Goal: Task Accomplishment & Management: Complete application form

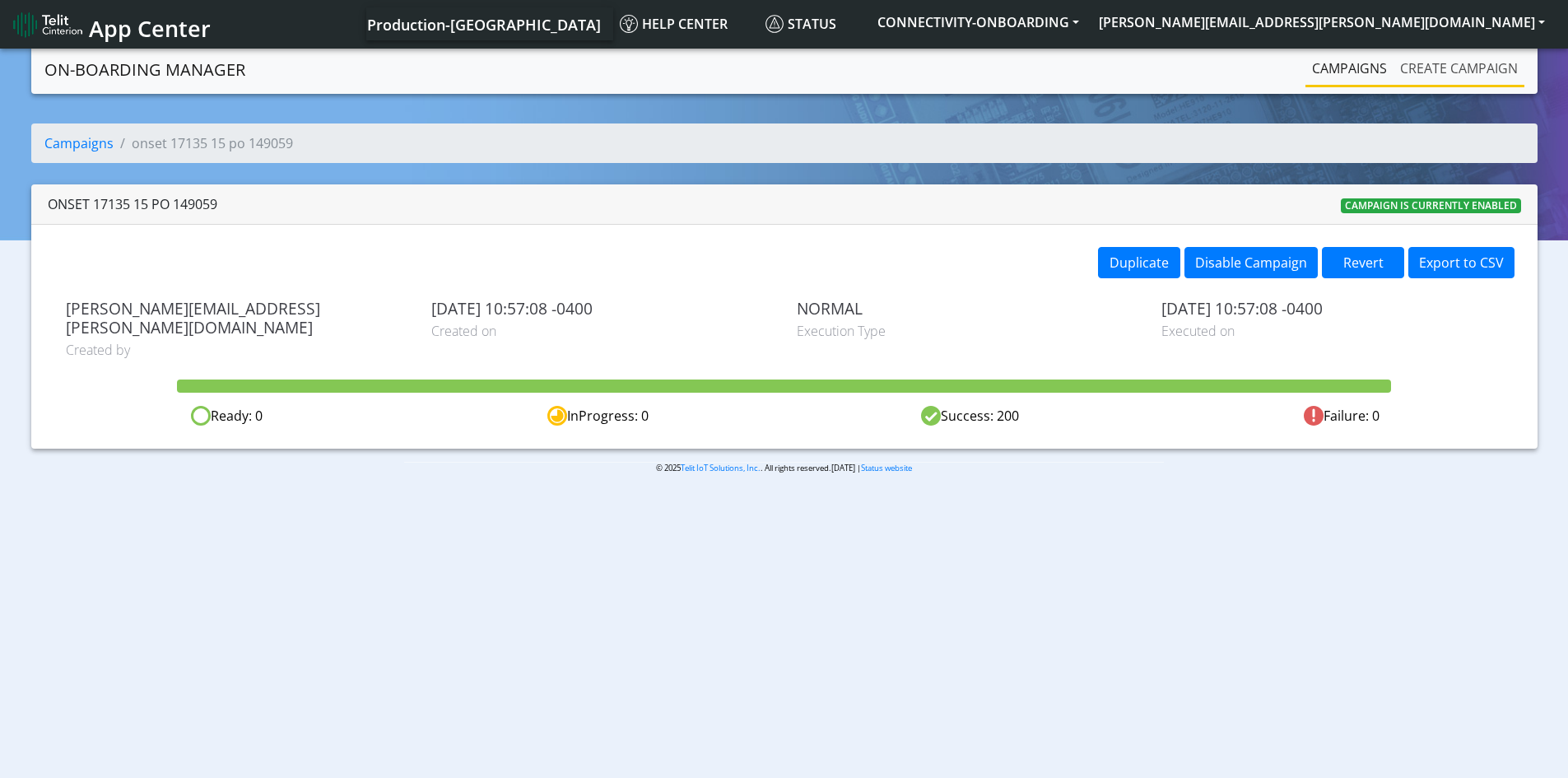
click at [1455, 56] on link "Create campaign" at bounding box center [1459, 68] width 131 height 33
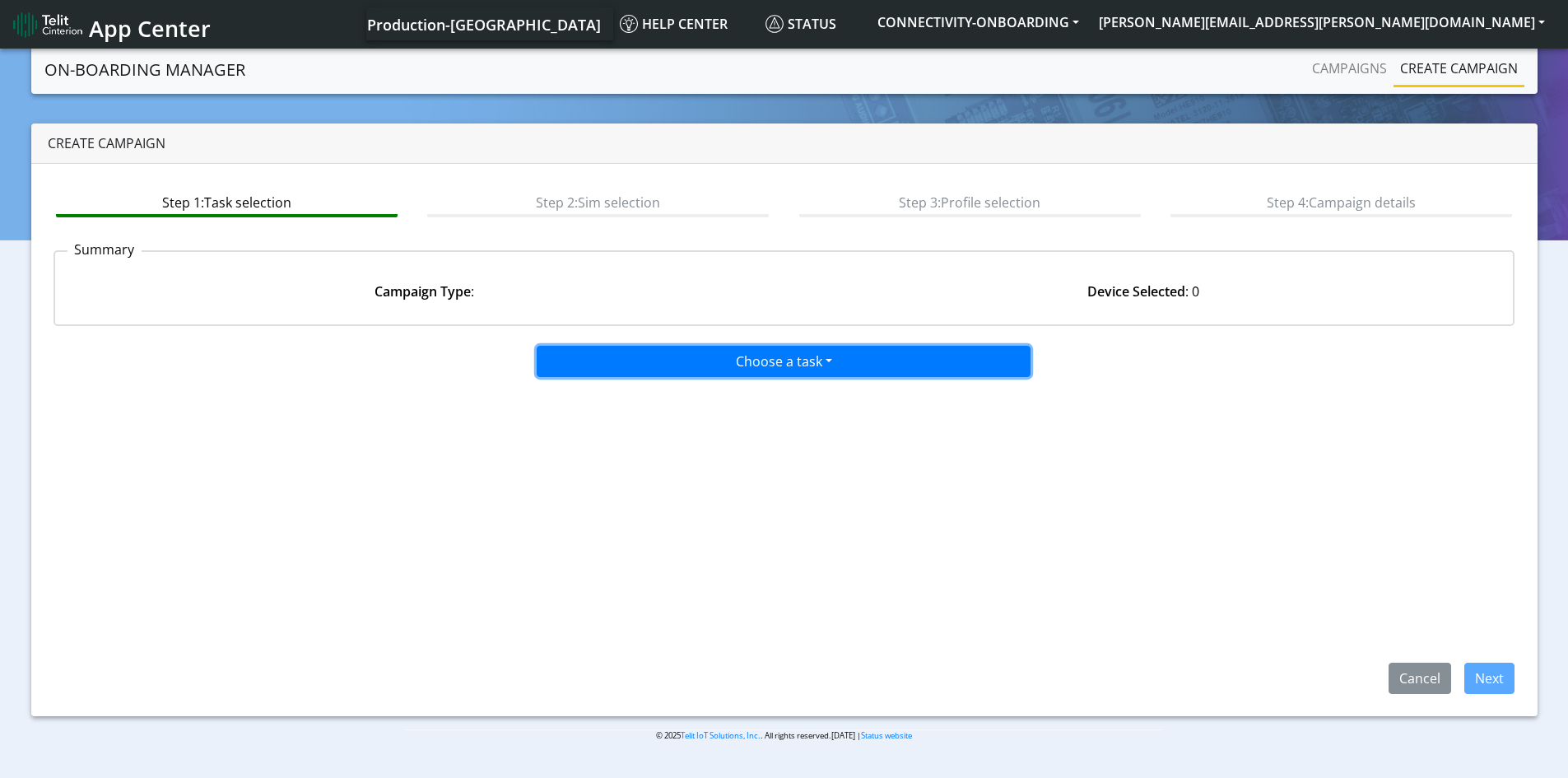
drag, startPoint x: 815, startPoint y: 360, endPoint x: 815, endPoint y: 409, distance: 49.0
click at [815, 361] on button "Choose a task" at bounding box center [784, 361] width 494 height 31
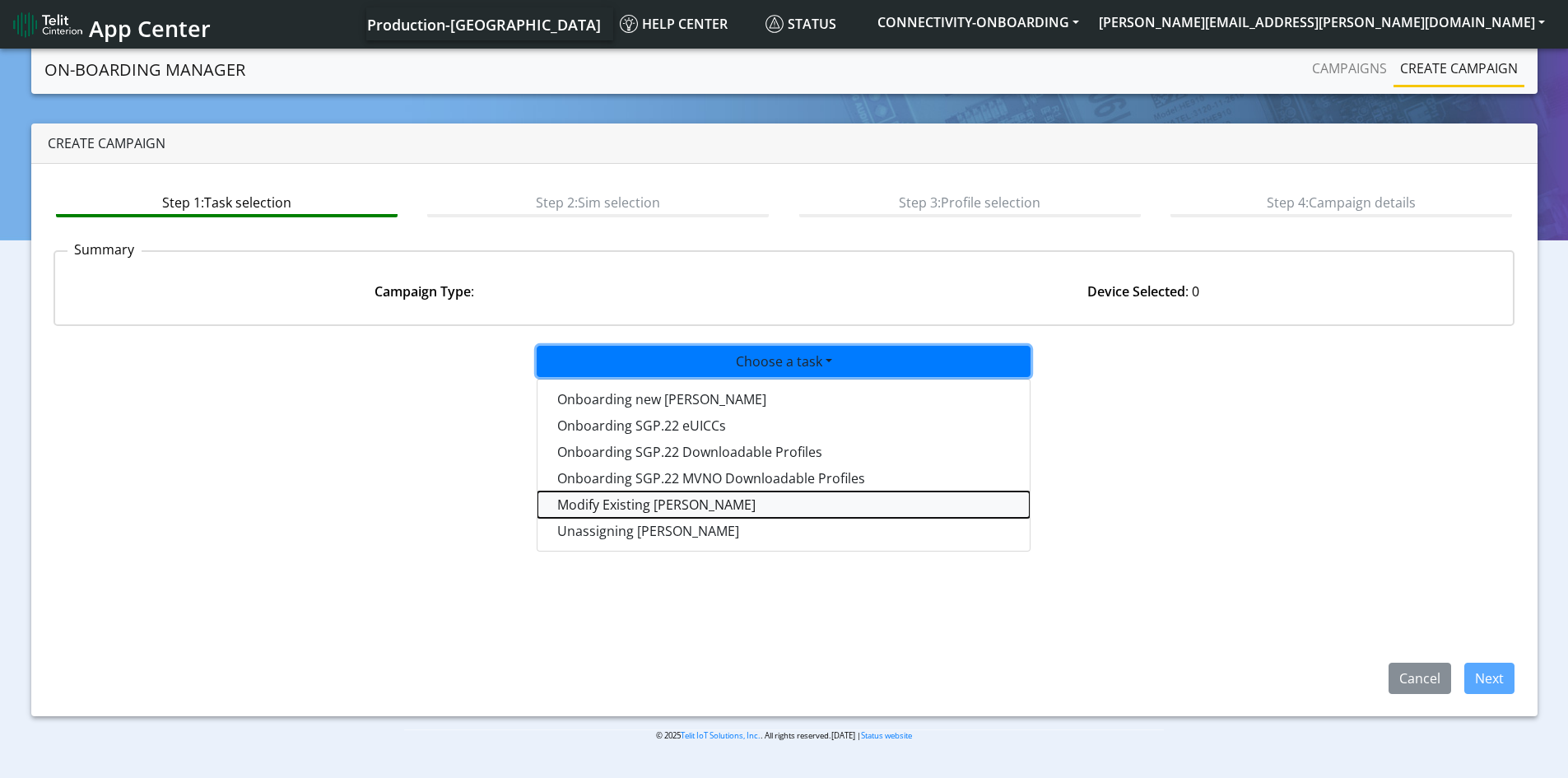
click at [658, 508] on taskiotp-dropdown "Modify Existing [PERSON_NAME]" at bounding box center [784, 505] width 492 height 26
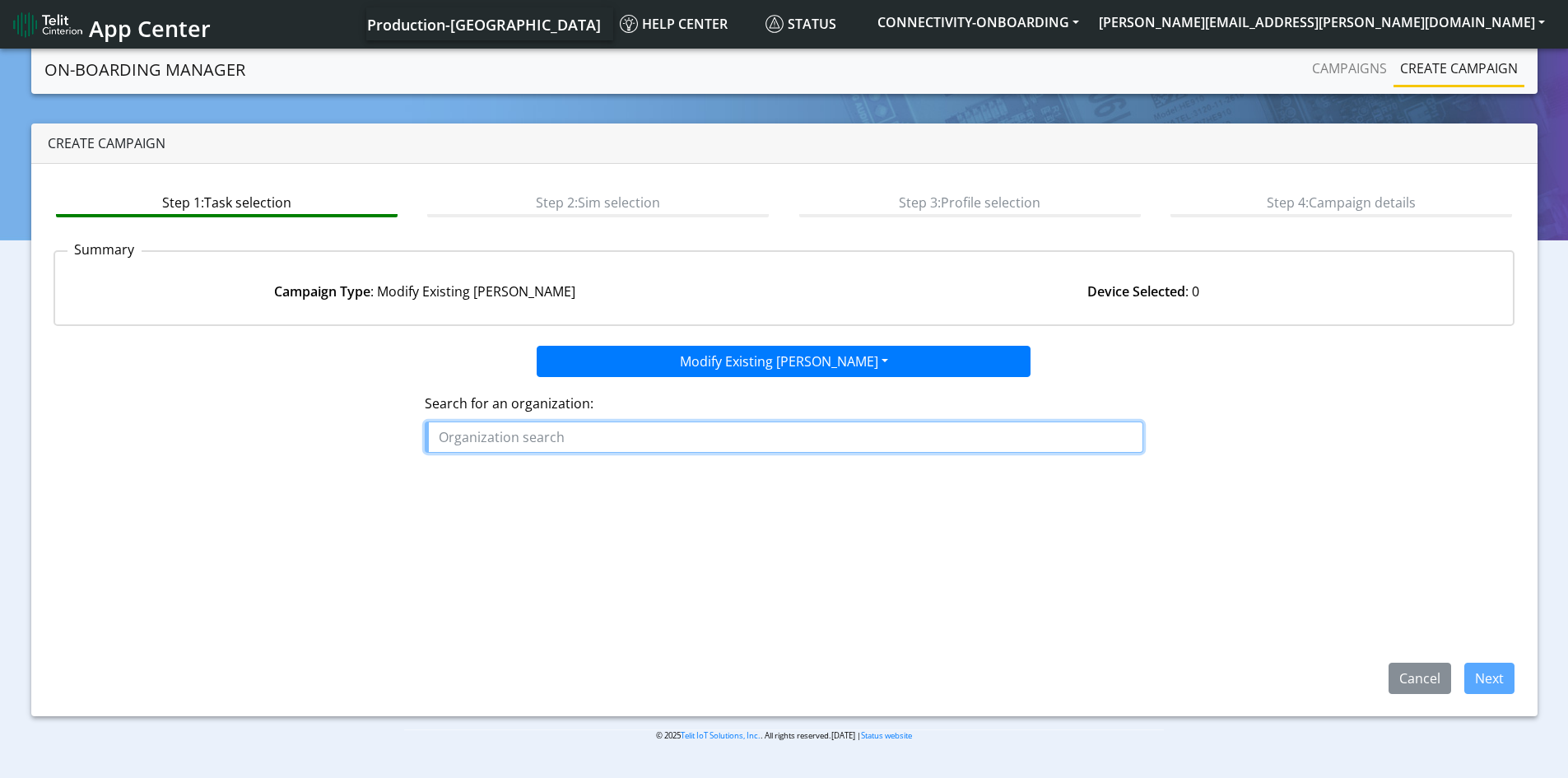
click at [639, 445] on input "text" at bounding box center [784, 437] width 719 height 31
click at [528, 479] on ngb-highlight "SOS _ANYWHERE" at bounding box center [496, 475] width 102 height 18
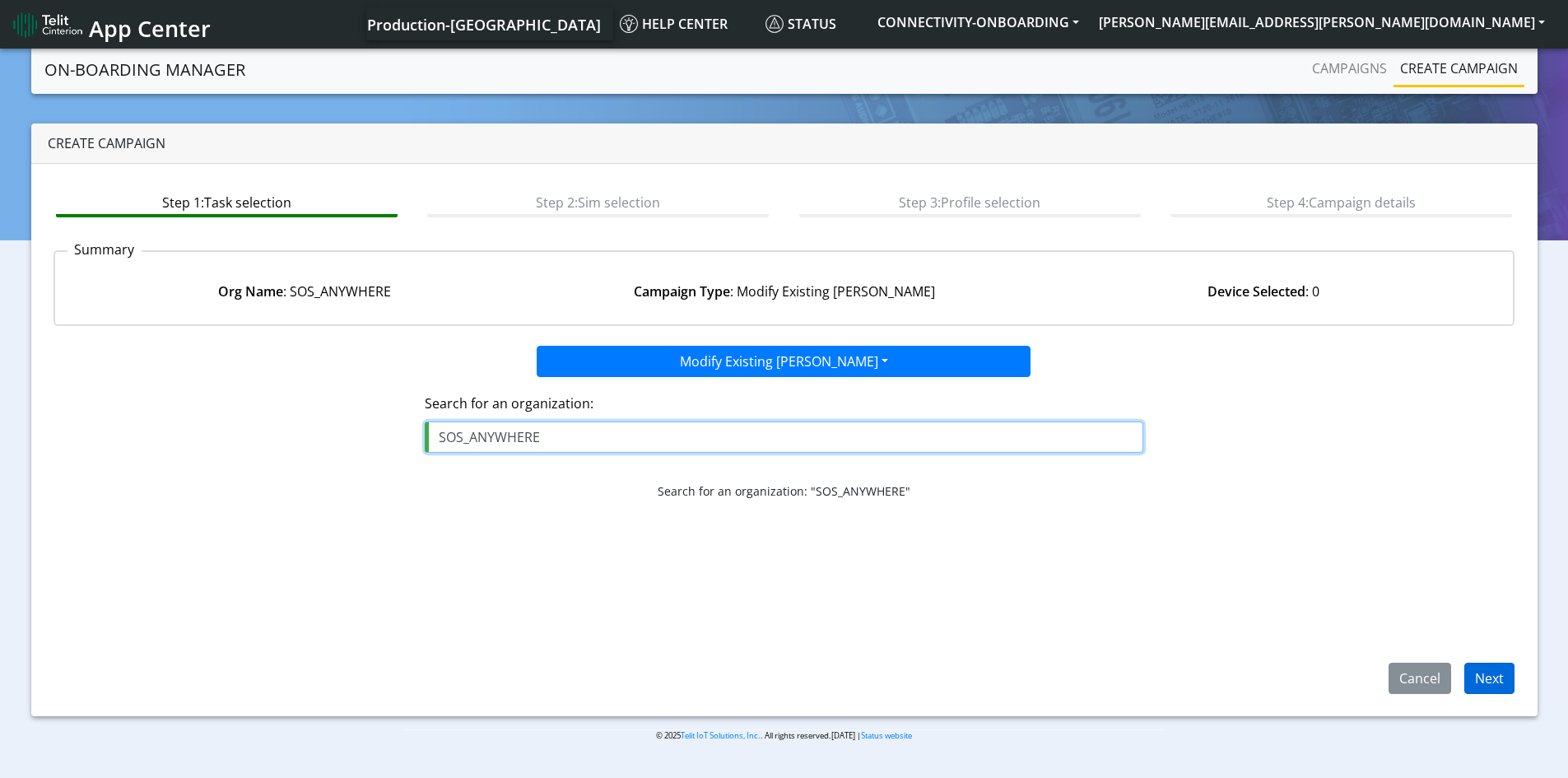
type input "SOS_ANYWHERE"
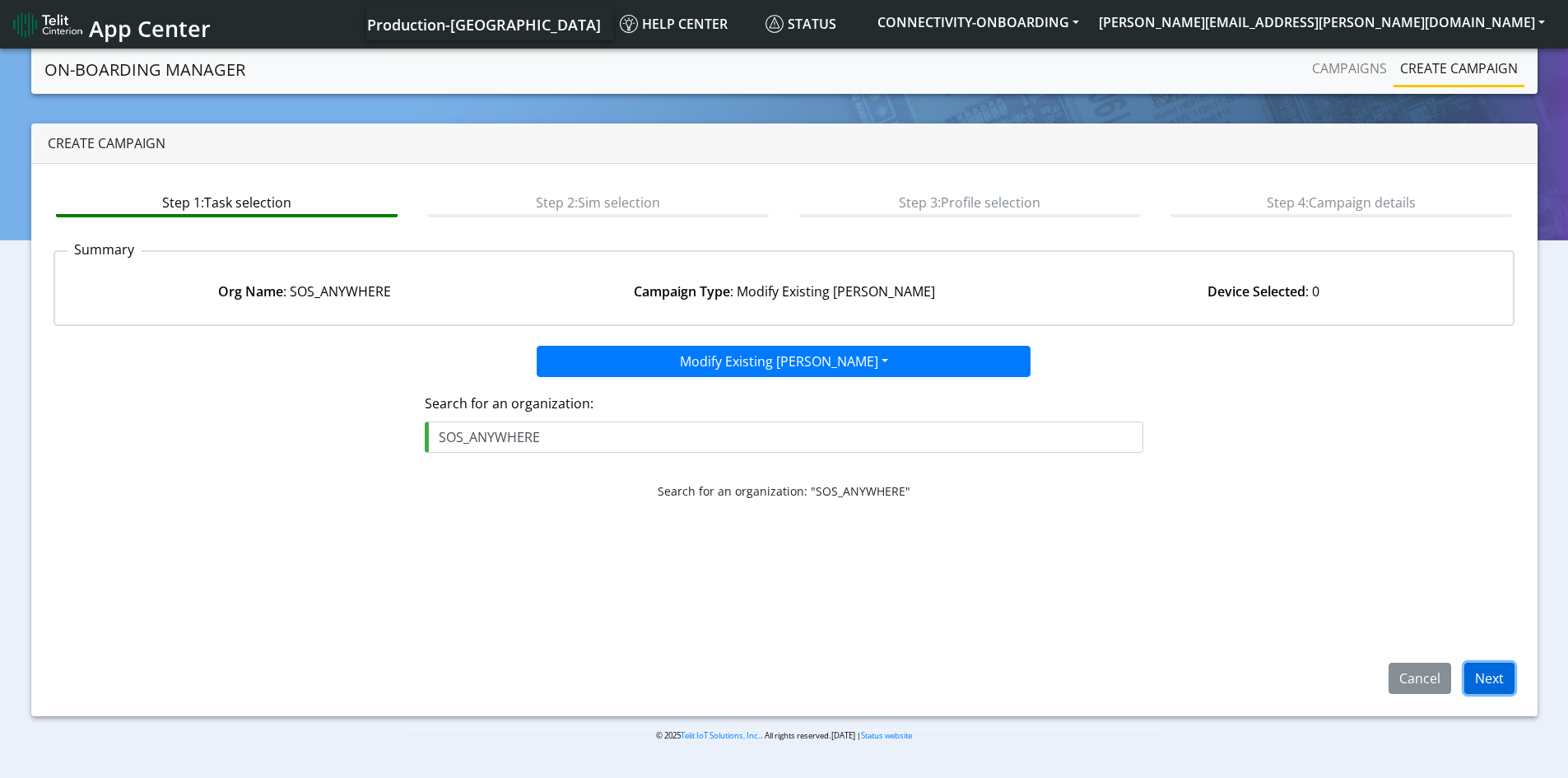
click at [1476, 675] on button "Next" at bounding box center [1489, 678] width 51 height 31
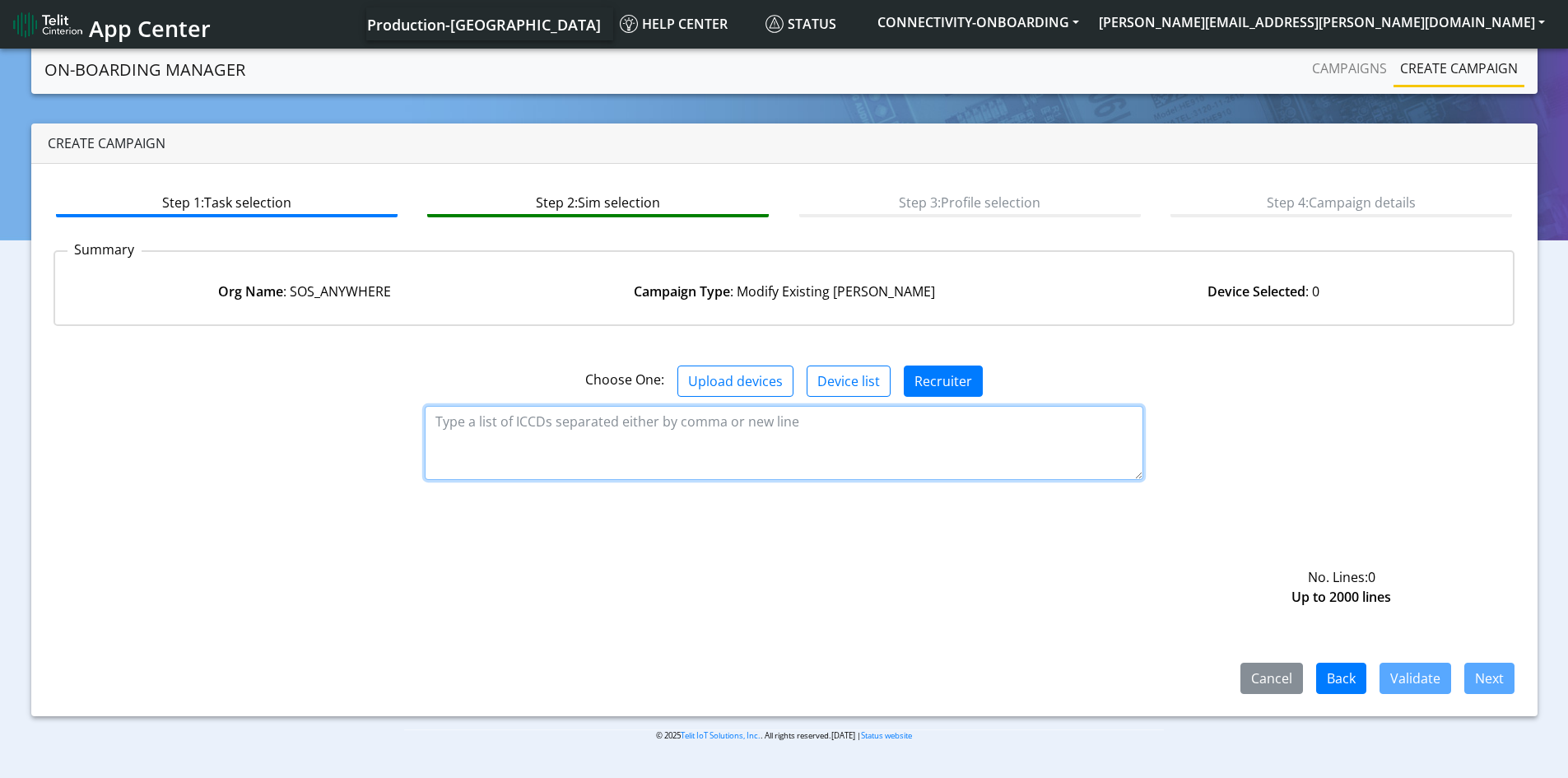
click at [683, 434] on textarea at bounding box center [784, 443] width 719 height 74
paste textarea "[URL][DOMAIN_NAME]"
drag, startPoint x: 501, startPoint y: 437, endPoint x: 512, endPoint y: 430, distance: 13.0
click at [502, 436] on textarea "https" at bounding box center [784, 443] width 719 height 74
drag, startPoint x: 512, startPoint y: 430, endPoint x: 313, endPoint y: 403, distance: 200.8
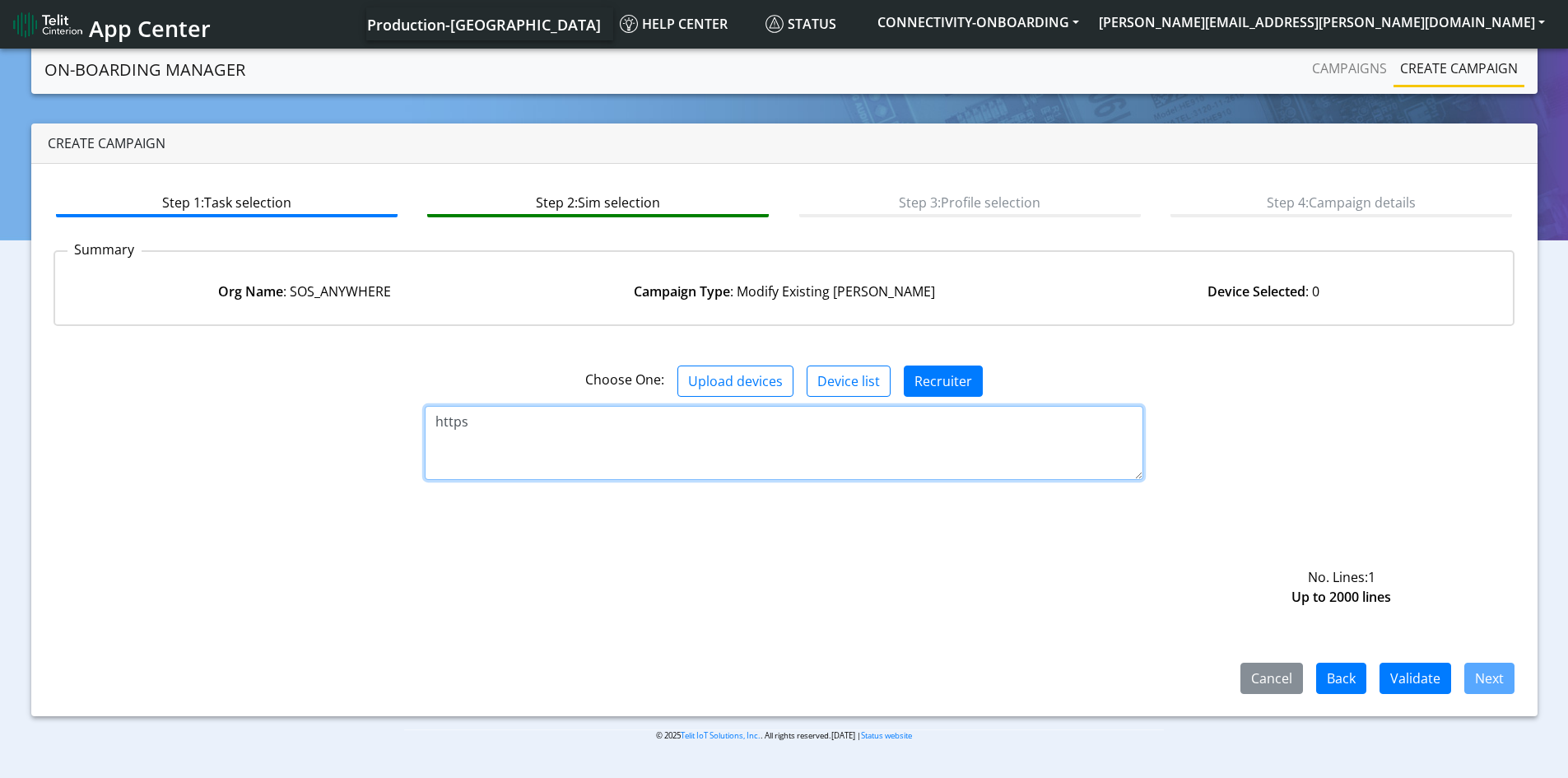
click at [313, 403] on div "Choose One: Upload devices Device list Recruiter https No. Lines: 1 Up to 2000 …" at bounding box center [784, 516] width 1461 height 355
paste textarea "89358151000011237487"
type textarea "89358151000011237487"
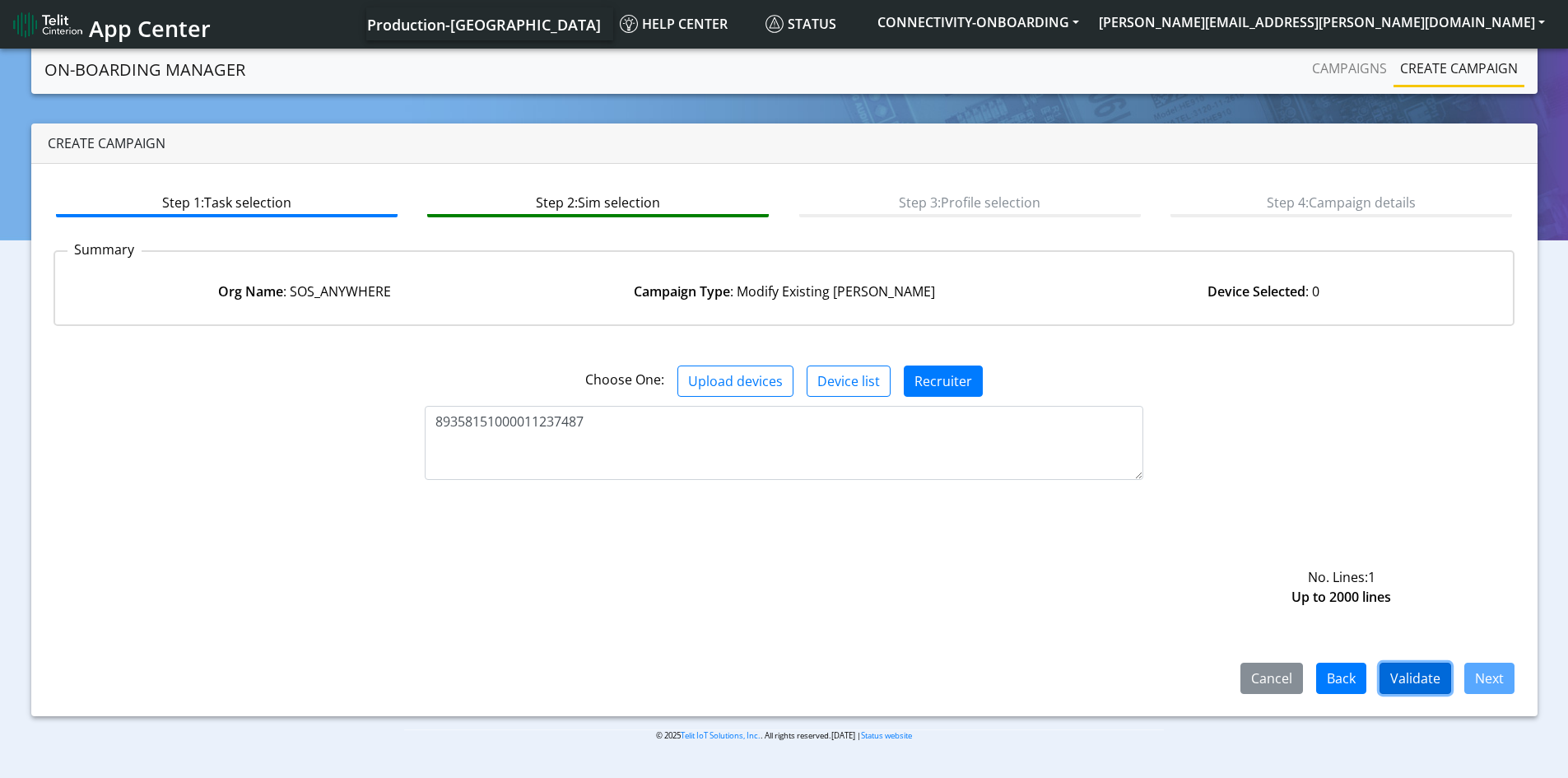
click at [1427, 670] on button "Validate" at bounding box center [1415, 678] width 72 height 31
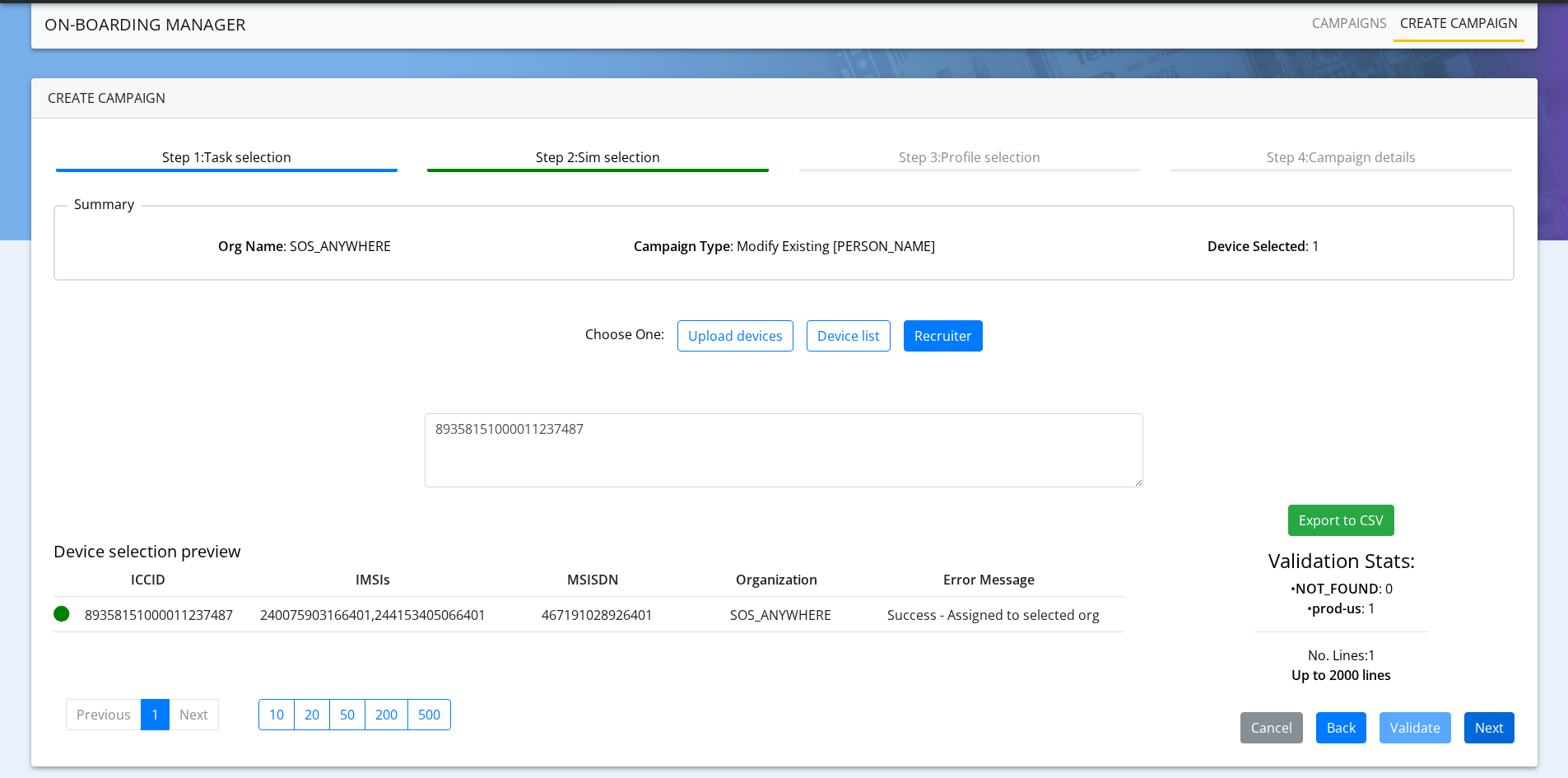
scroll to position [39, 0]
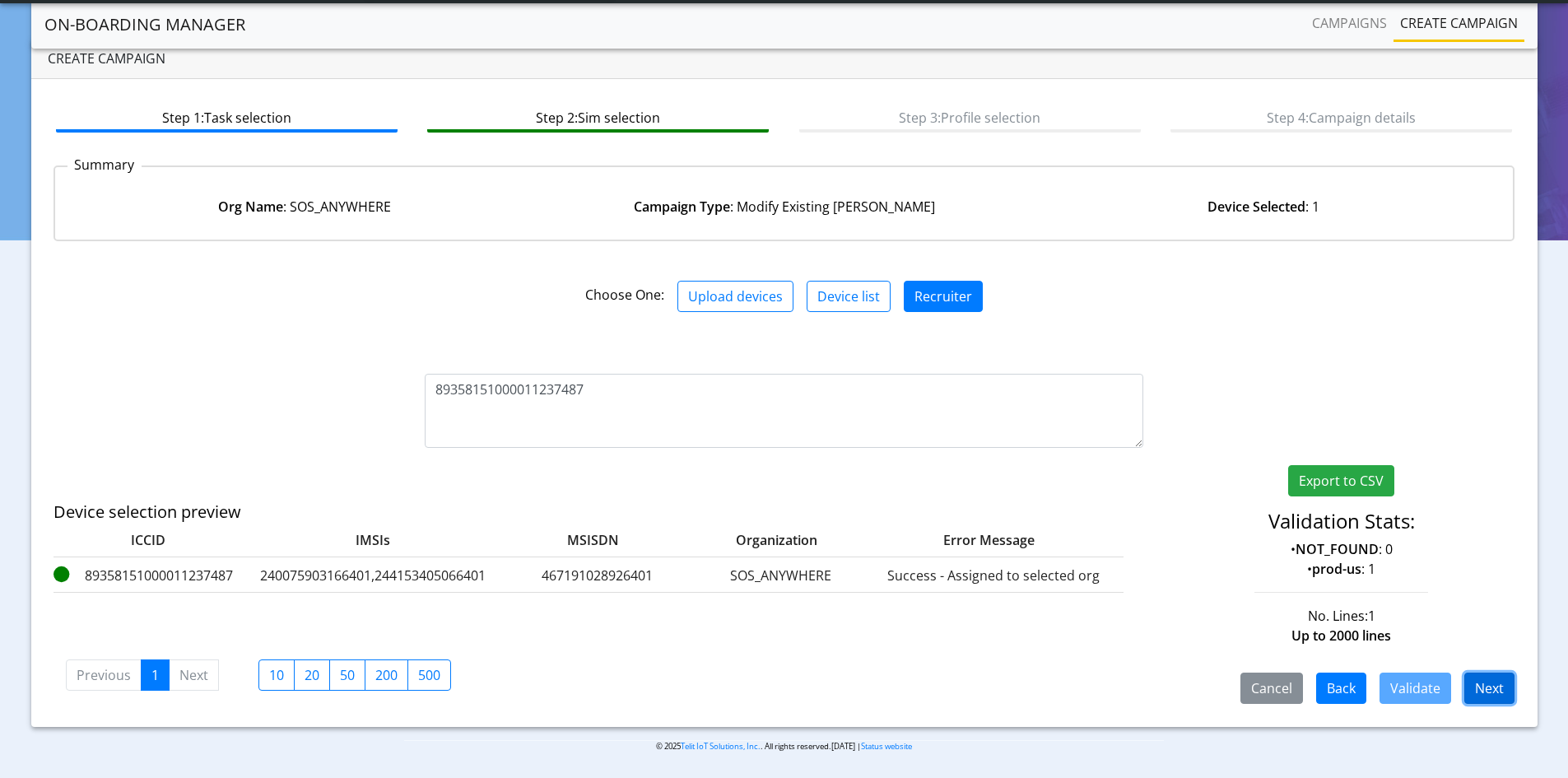
click at [1489, 682] on button "Next" at bounding box center [1489, 688] width 51 height 31
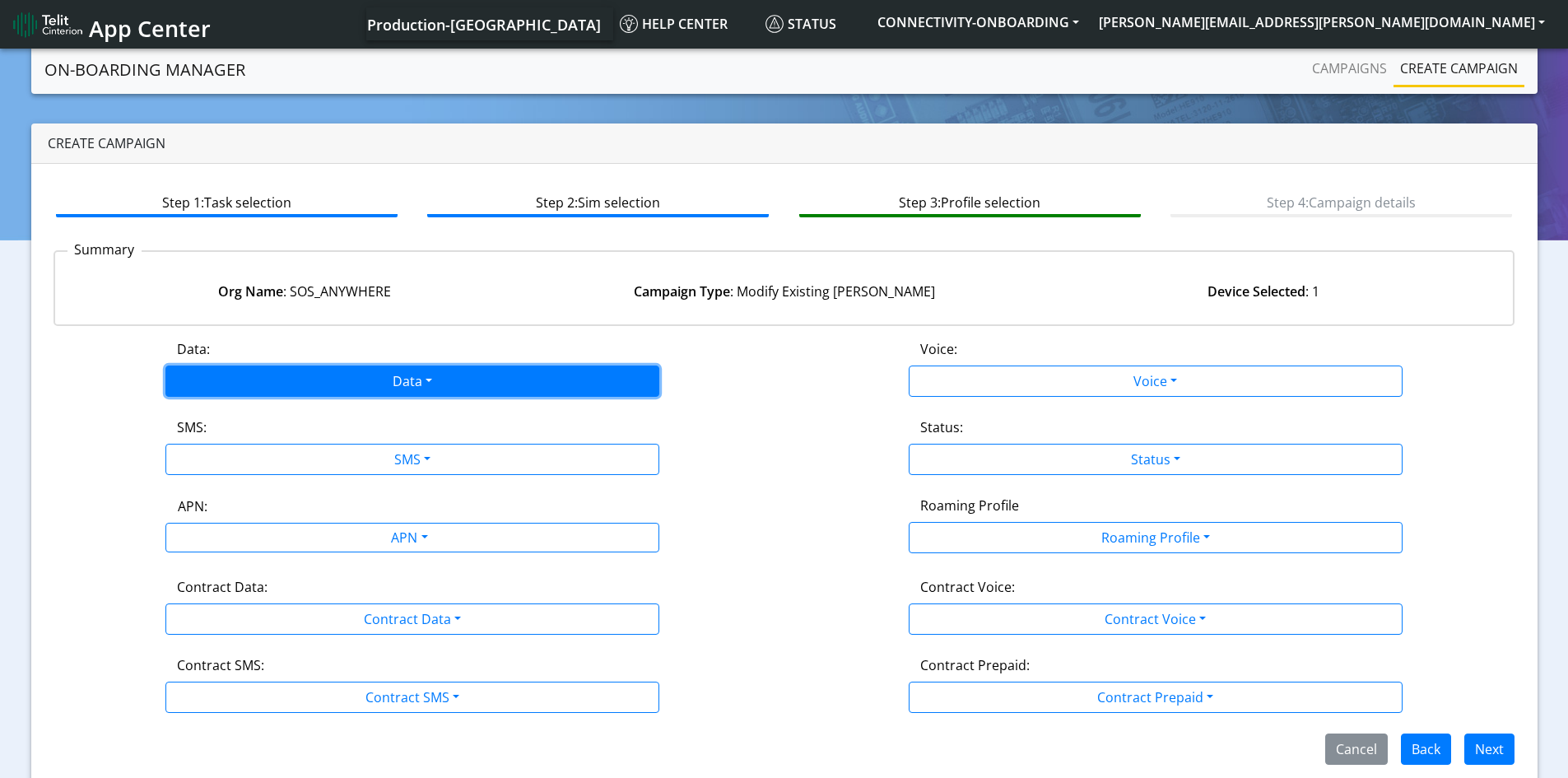
click at [437, 375] on button "Data" at bounding box center [413, 382] width 494 height 31
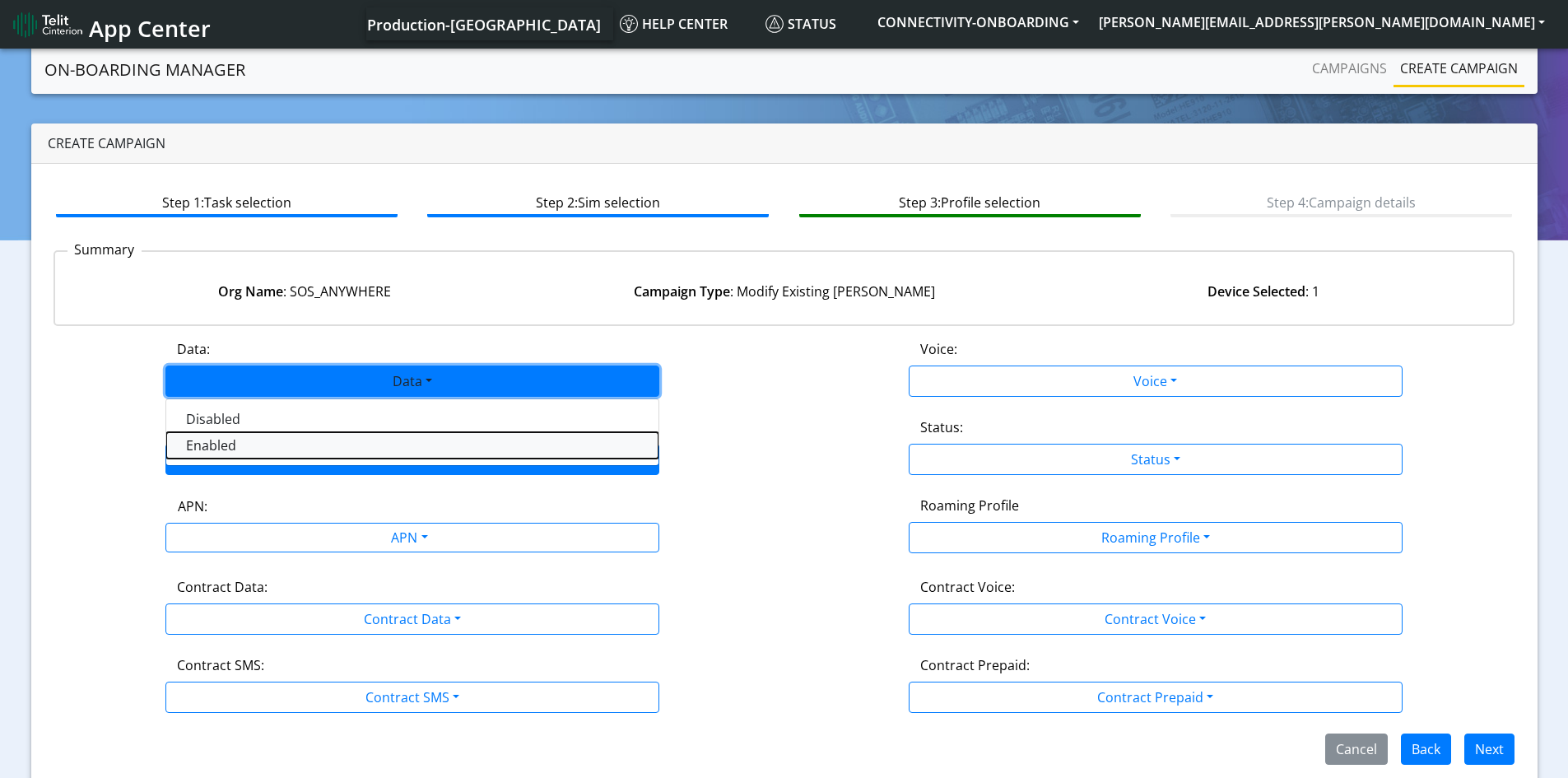
drag, startPoint x: 295, startPoint y: 442, endPoint x: 454, endPoint y: 458, distance: 159.8
click at [296, 442] on button "Enabled" at bounding box center [412, 445] width 492 height 26
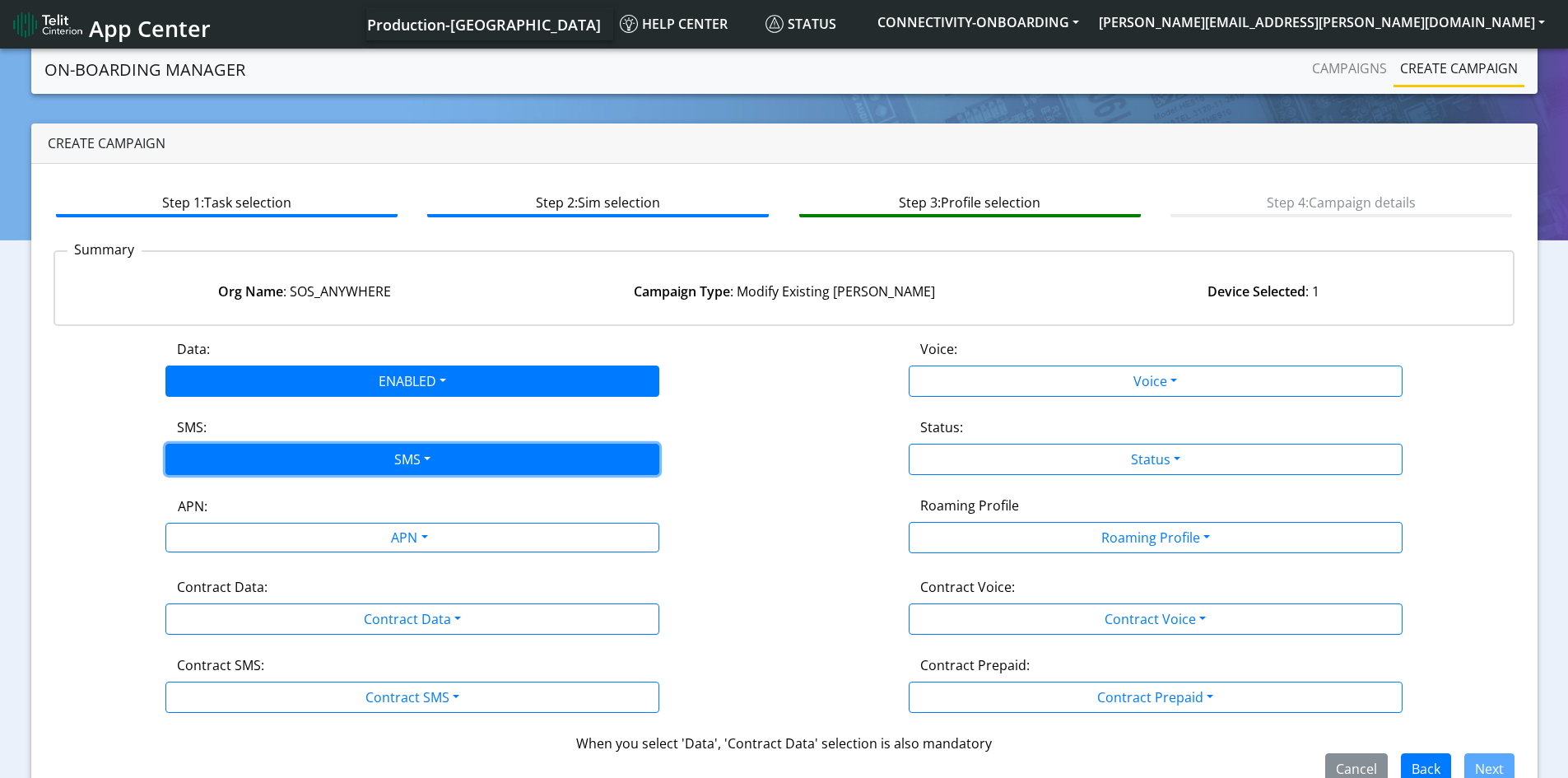
click at [455, 458] on button "SMS" at bounding box center [413, 459] width 494 height 31
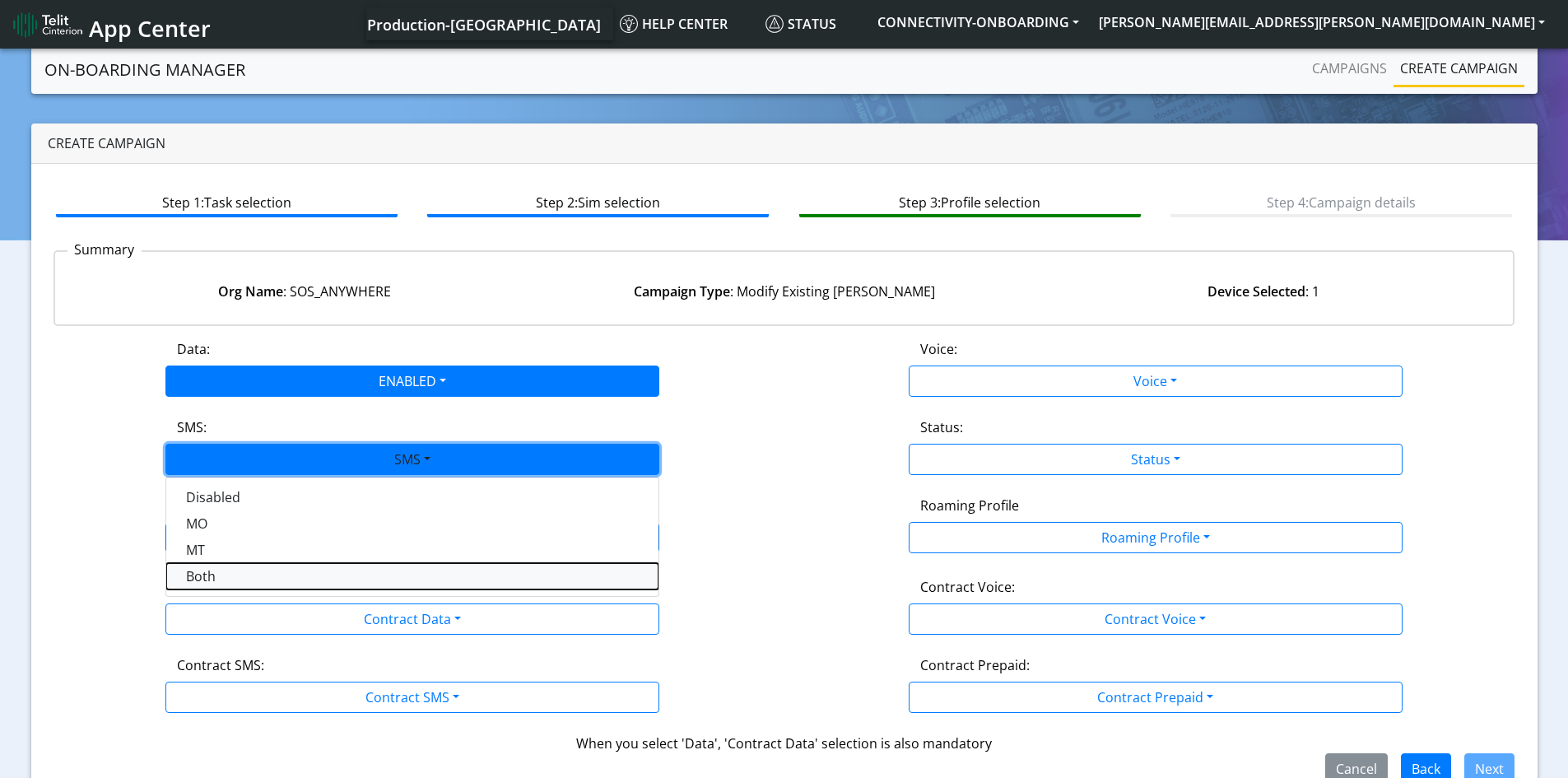
drag, startPoint x: 287, startPoint y: 583, endPoint x: 417, endPoint y: 589, distance: 130.1
click at [288, 582] on button "Both" at bounding box center [412, 576] width 492 height 26
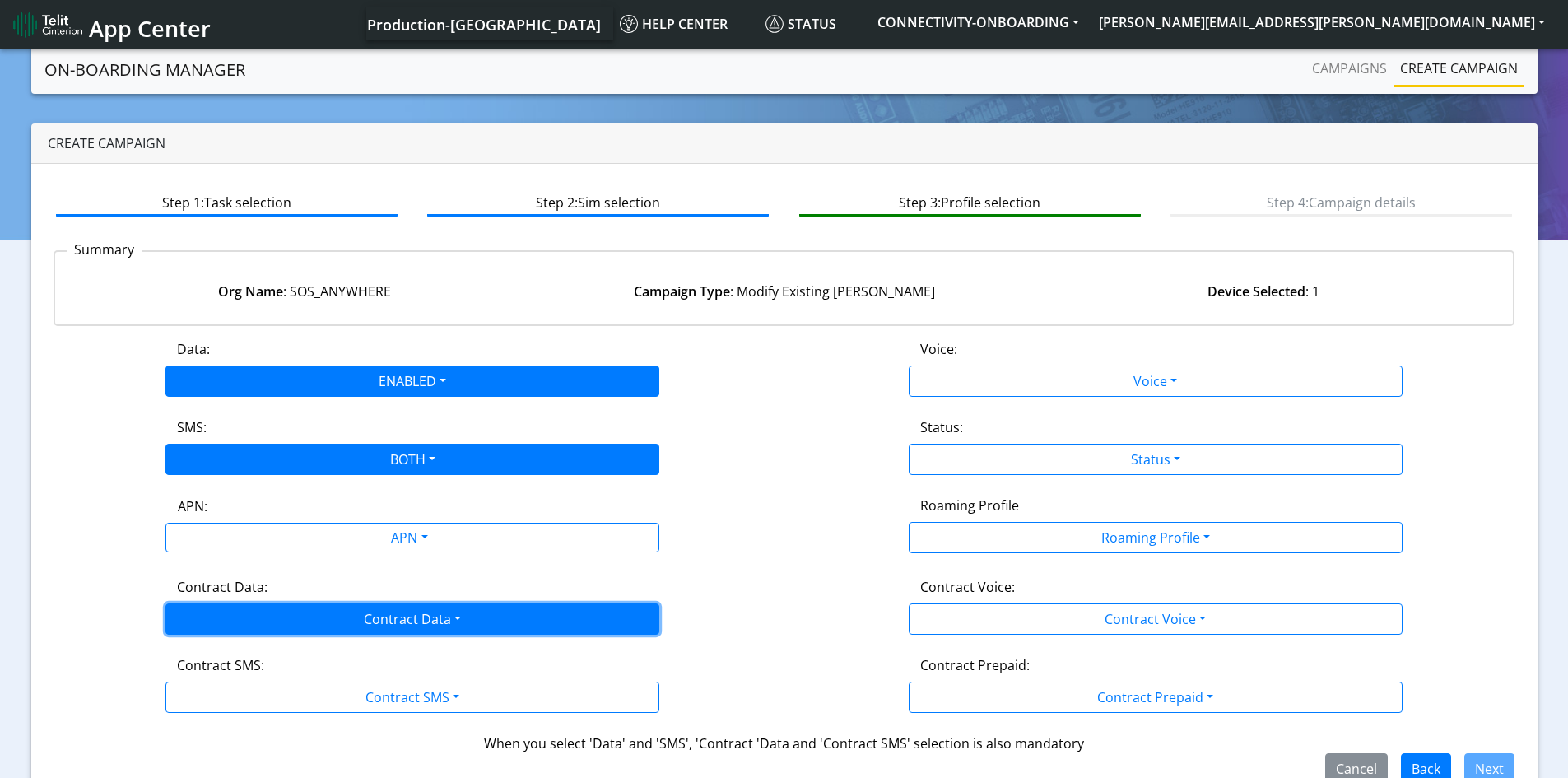
drag, startPoint x: 425, startPoint y: 602, endPoint x: 435, endPoint y: 608, distance: 11.7
click at [426, 603] on button "Contract Data" at bounding box center [413, 619] width 494 height 31
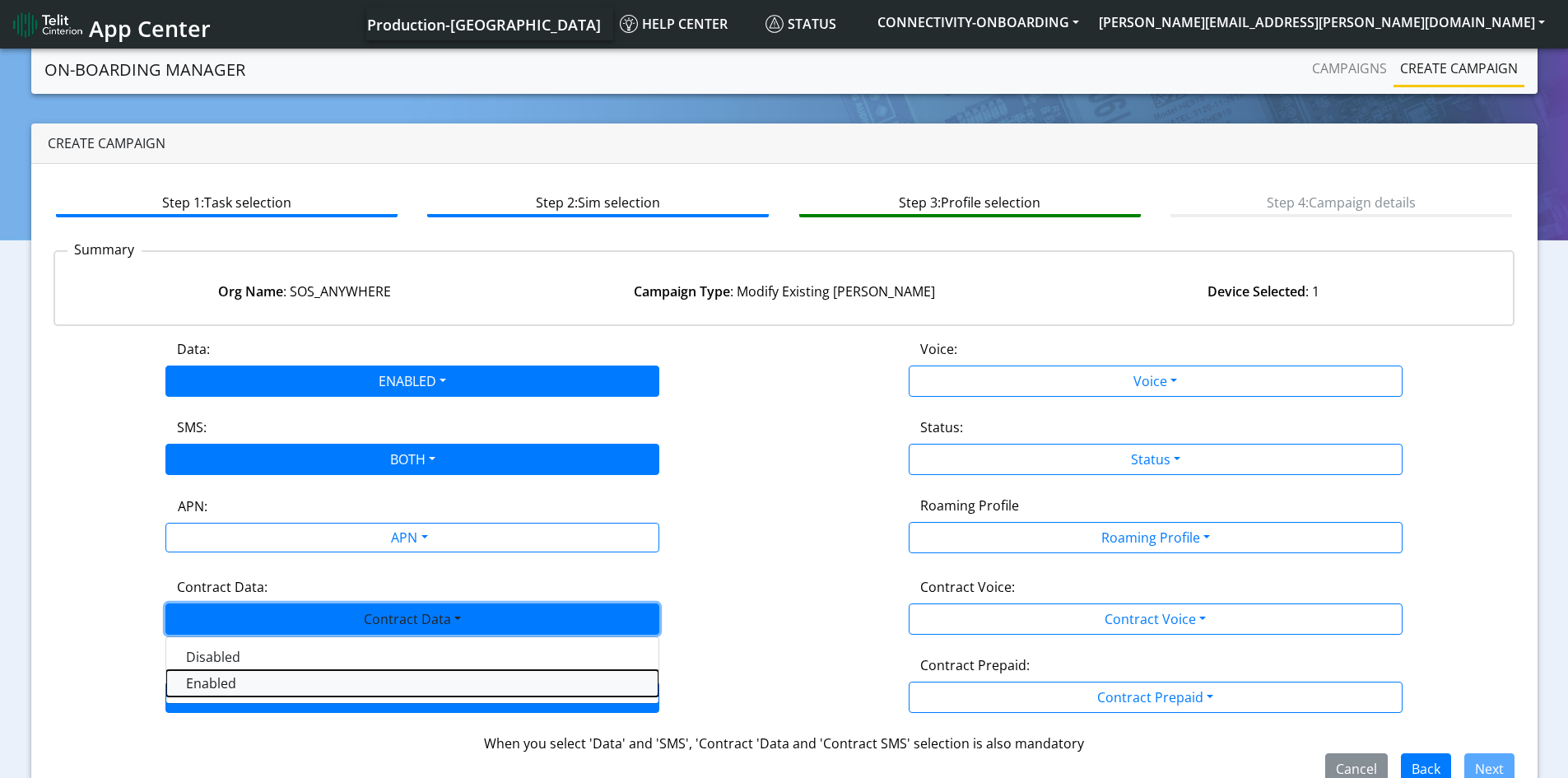
click at [281, 682] on Dataenabled-dropdown "Enabled" at bounding box center [412, 683] width 492 height 26
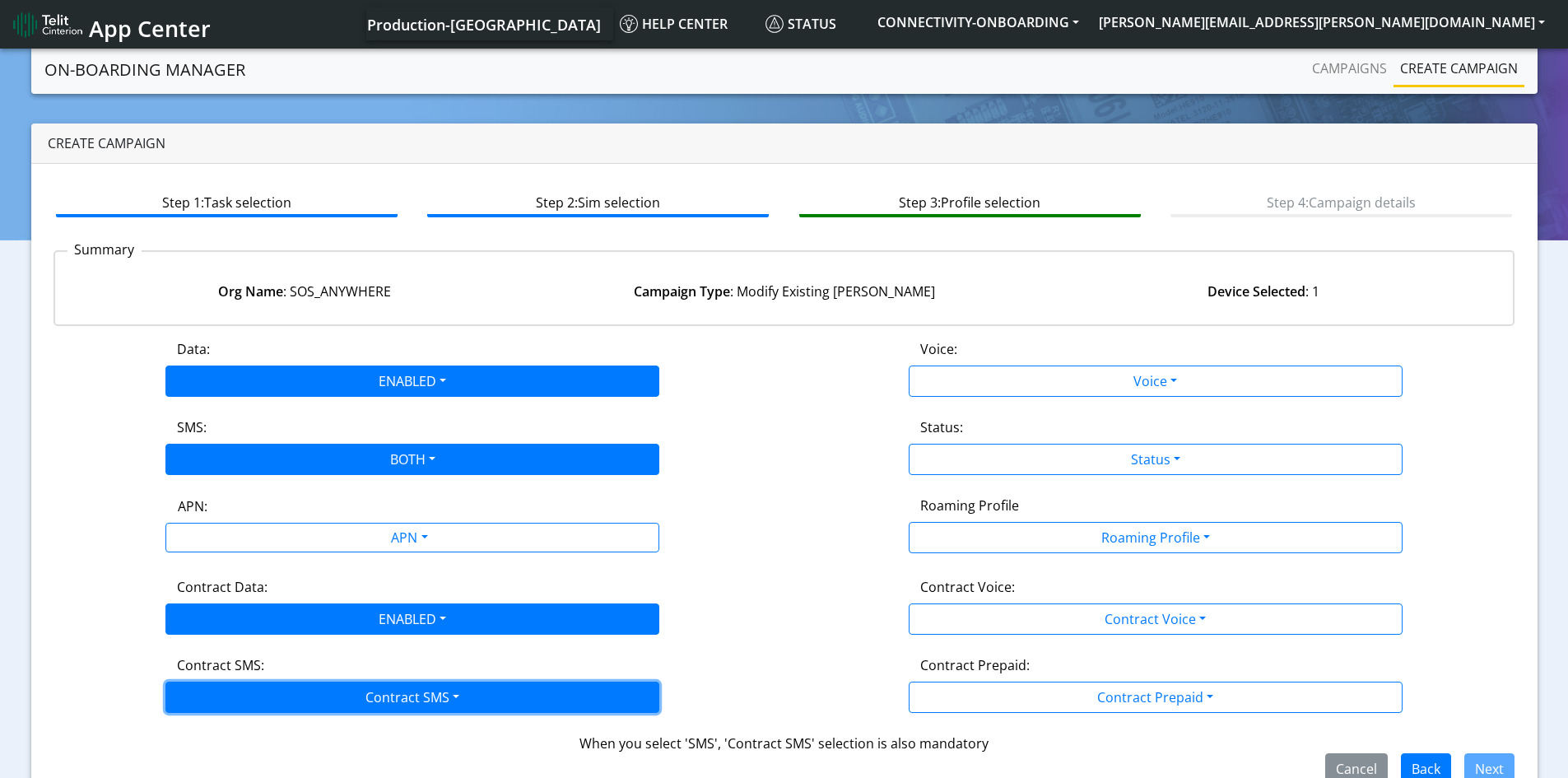
click at [372, 695] on button "Contract SMS" at bounding box center [413, 698] width 494 height 31
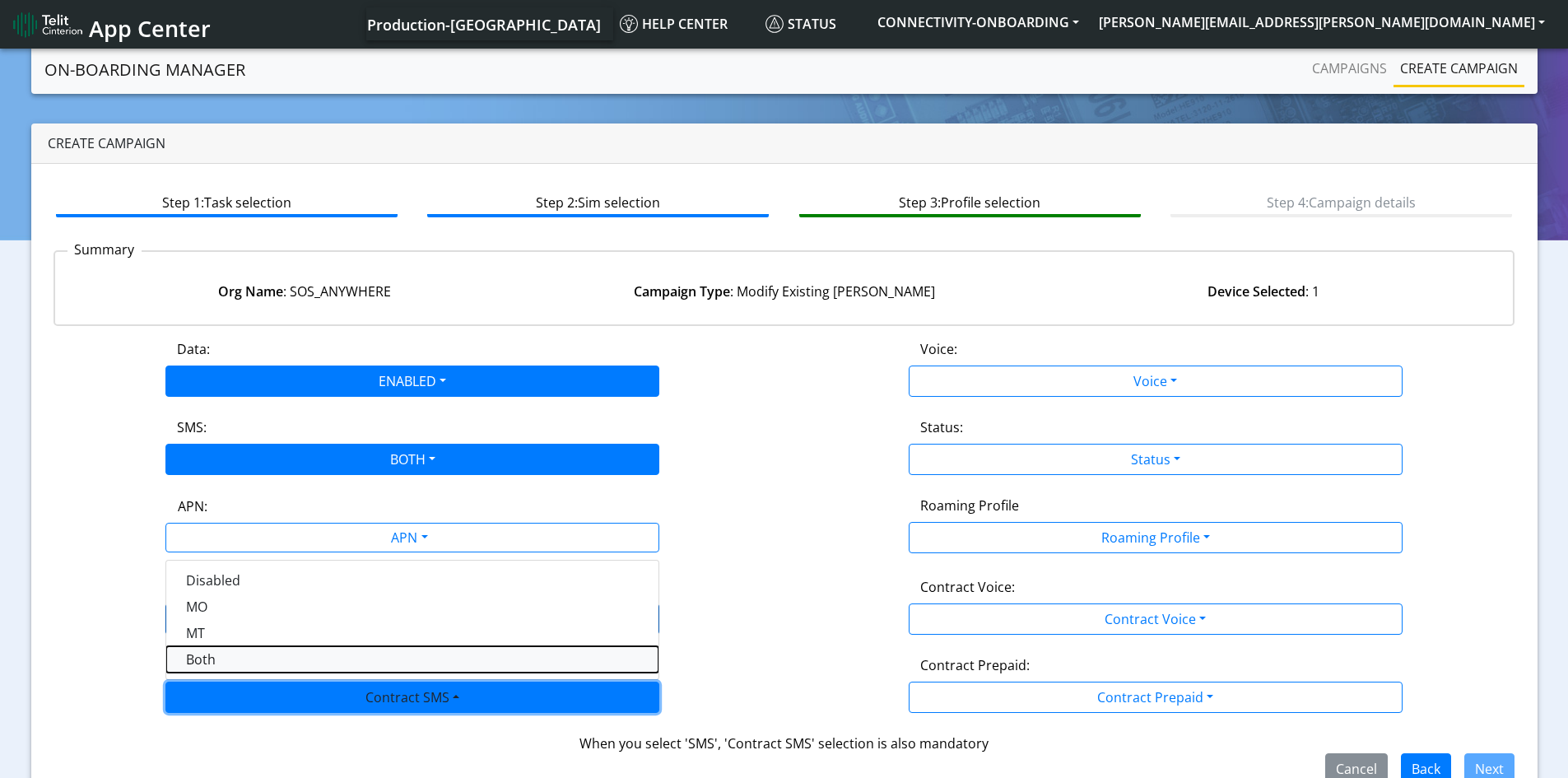
drag, startPoint x: 277, startPoint y: 663, endPoint x: 577, endPoint y: 602, distance: 306.1
click at [282, 663] on SMSboth-dropdown "Both" at bounding box center [412, 659] width 492 height 26
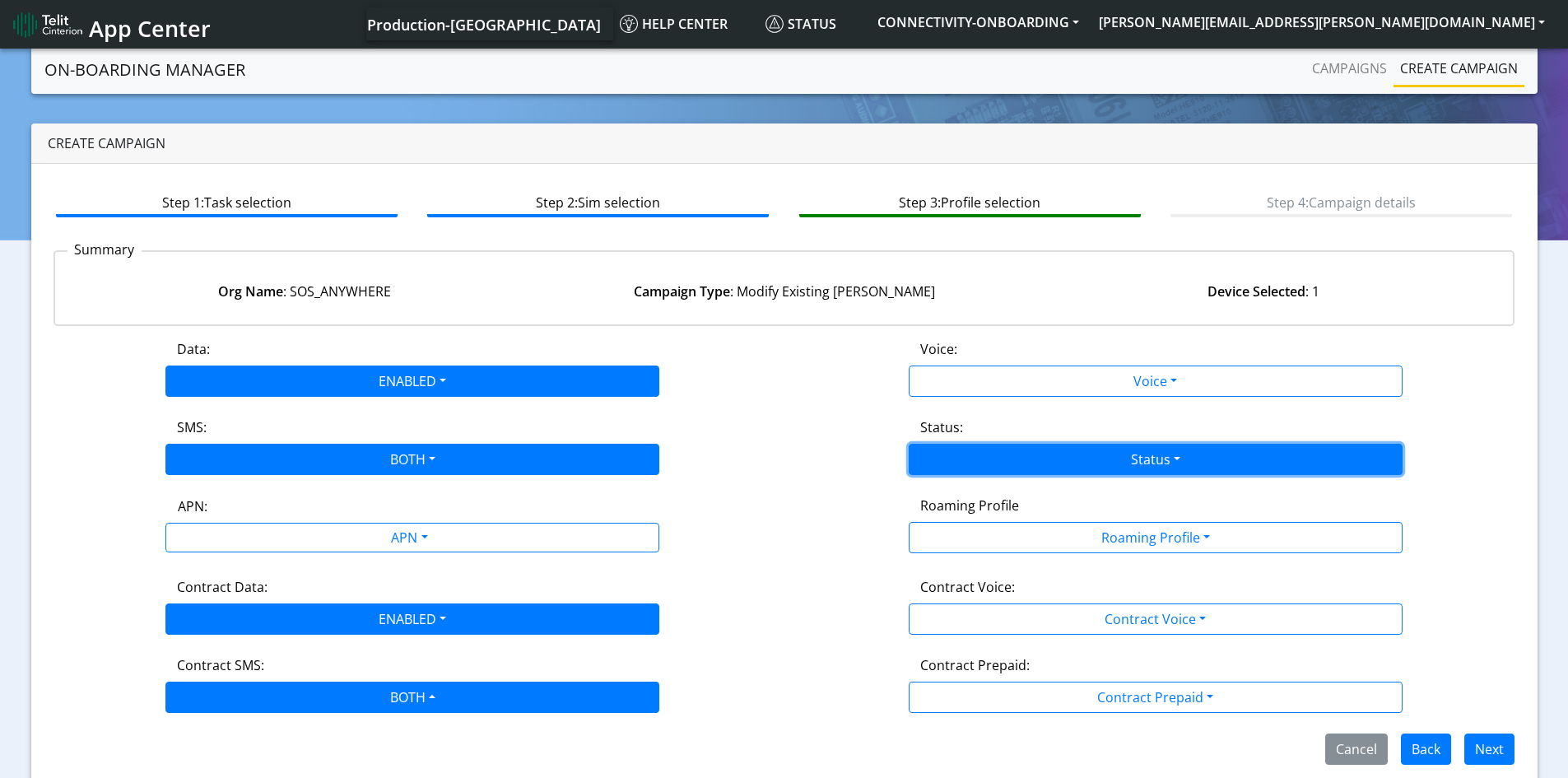
click at [1150, 456] on button "Status" at bounding box center [1156, 459] width 494 height 31
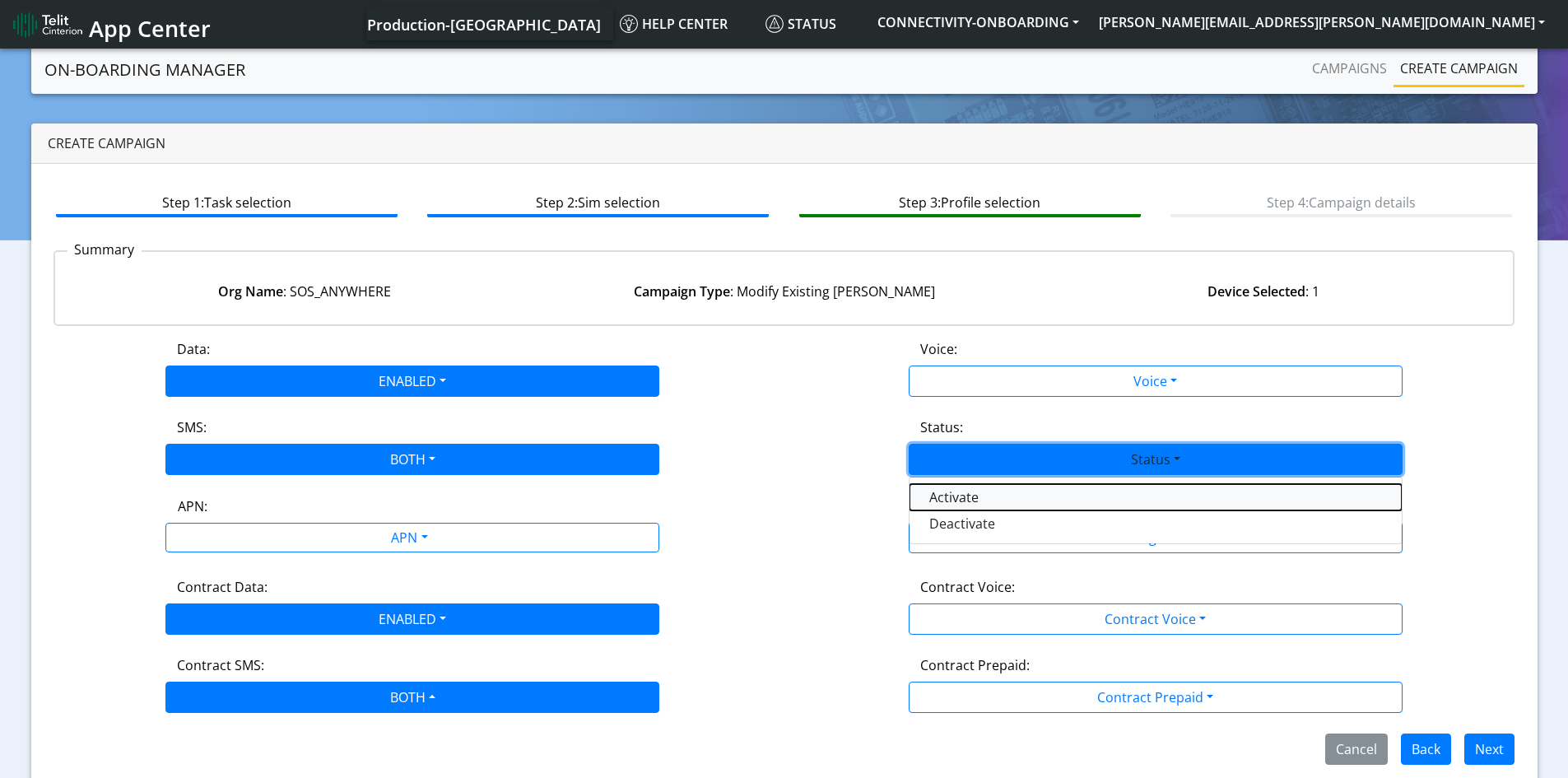
click at [1002, 500] on button "Activate" at bounding box center [1156, 497] width 492 height 26
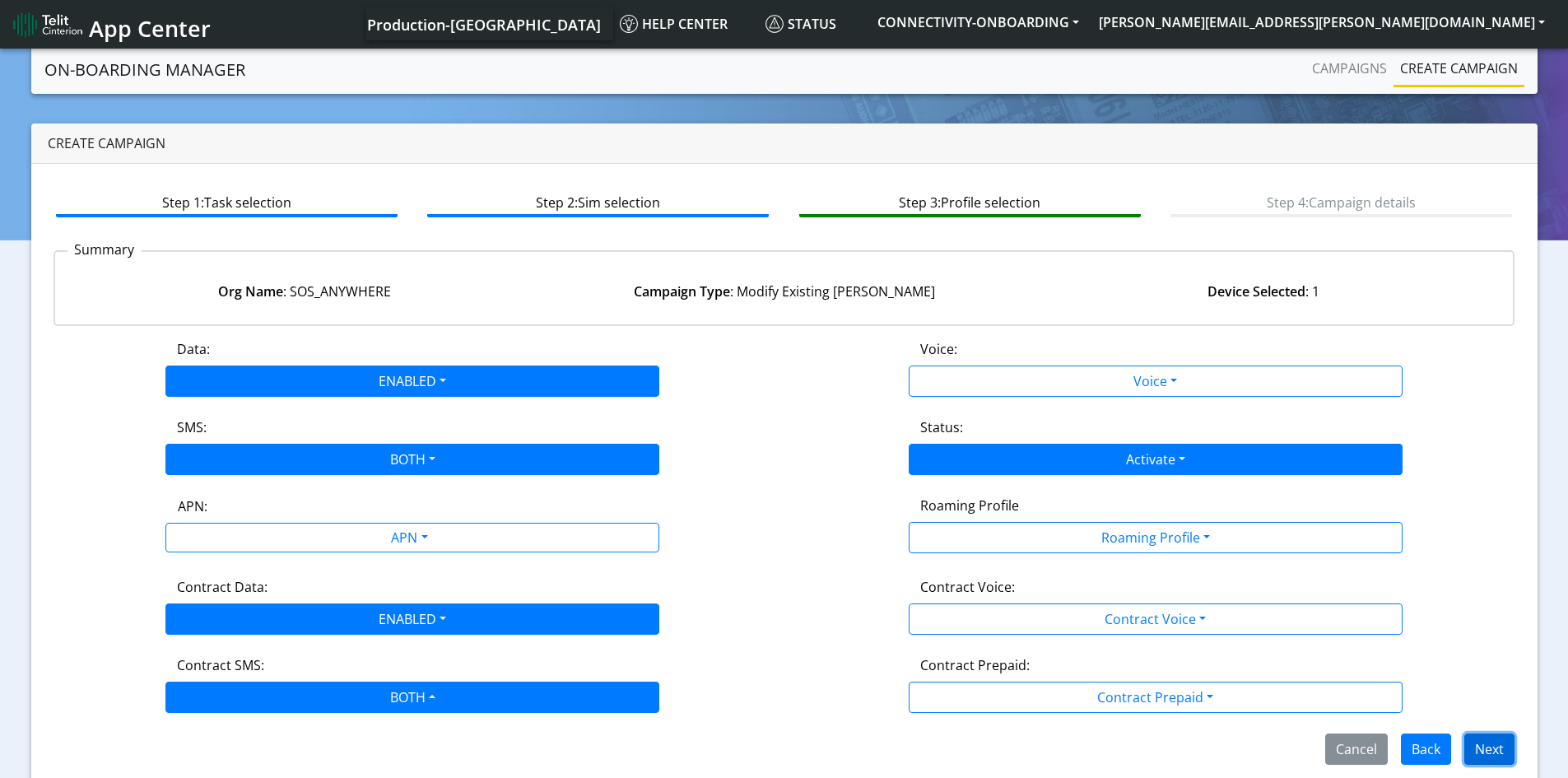
click at [1504, 746] on button "Next" at bounding box center [1489, 749] width 51 height 31
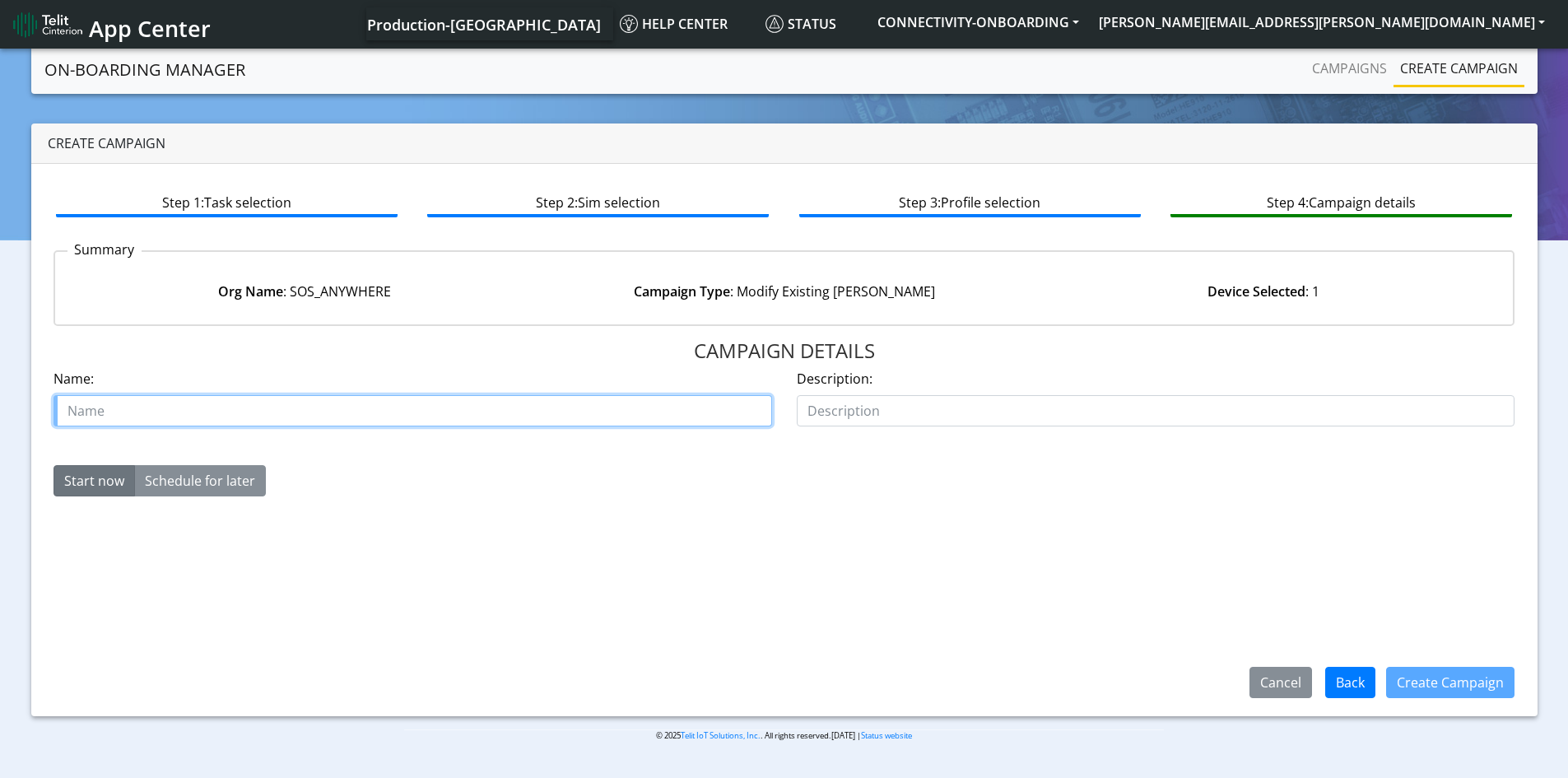
click at [285, 399] on input "text" at bounding box center [412, 411] width 719 height 31
paste input "89358151000011237487"
type input "sos sms data [PHONE_NUMBER]"
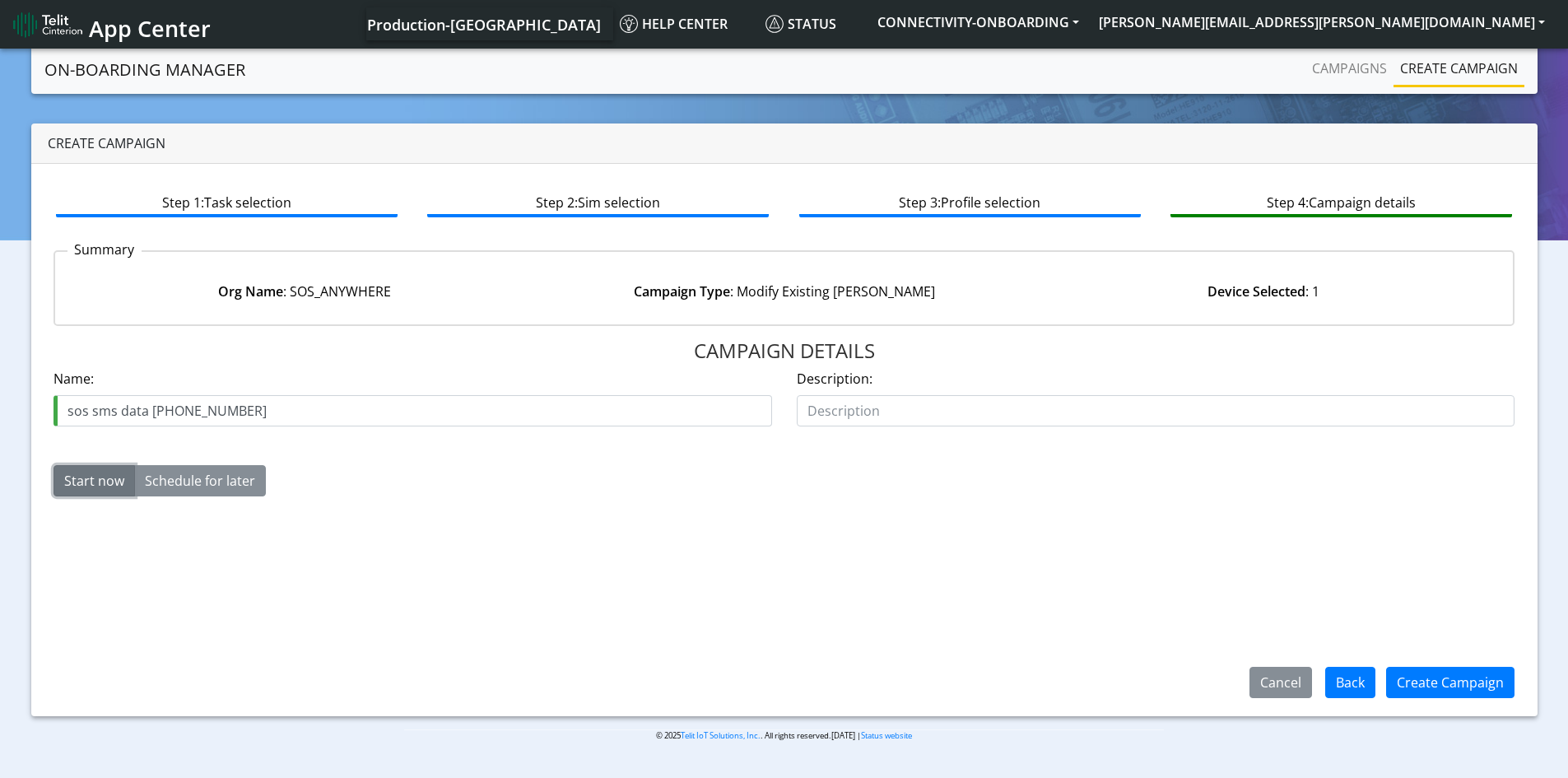
click at [79, 479] on button "Start now" at bounding box center [93, 481] width 81 height 31
click at [1439, 688] on button "Create Campaign" at bounding box center [1450, 683] width 128 height 31
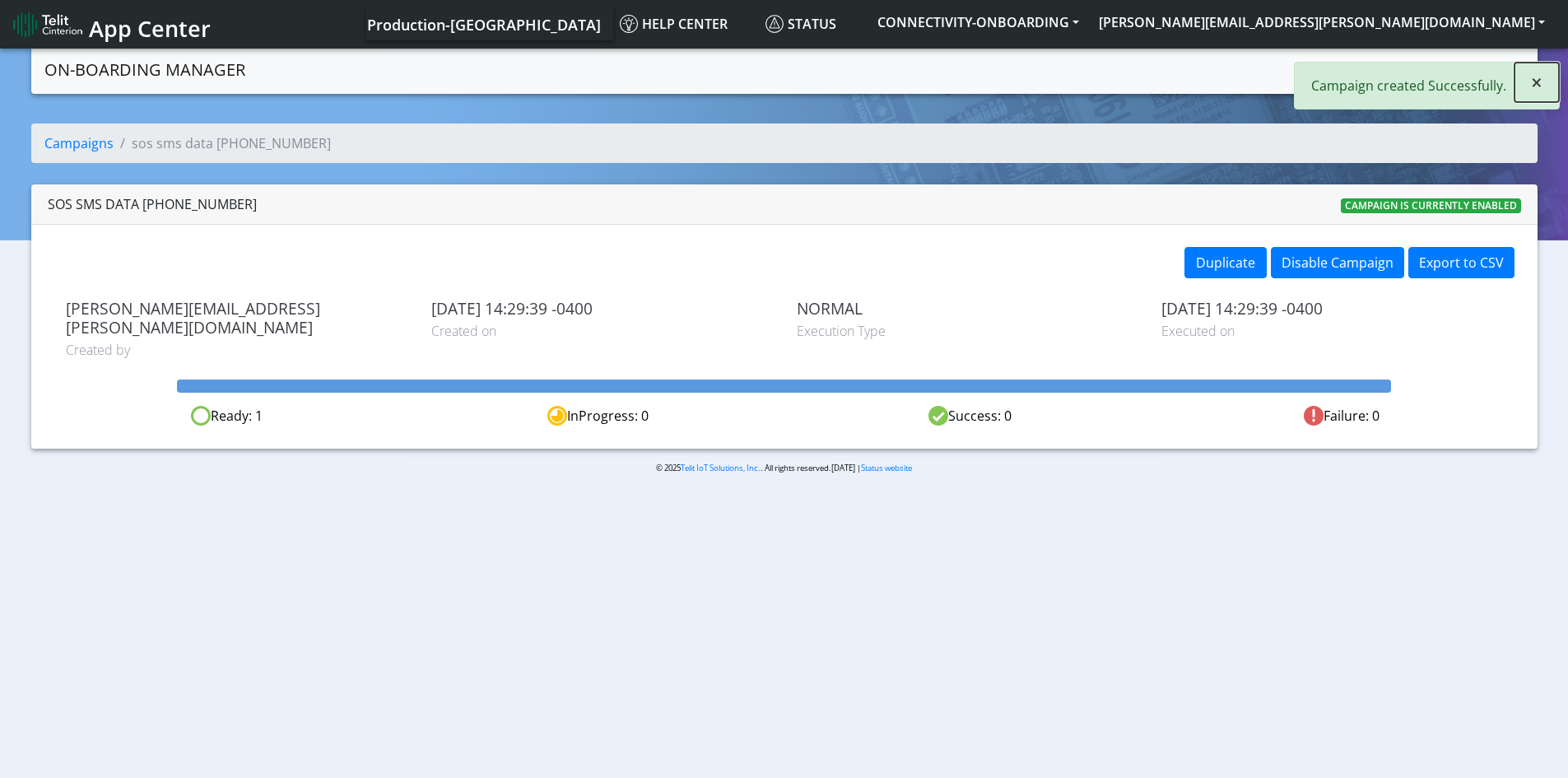
click at [1543, 85] on button "×" at bounding box center [1537, 82] width 45 height 39
click at [1475, 60] on link "Create campaign" at bounding box center [1459, 68] width 131 height 33
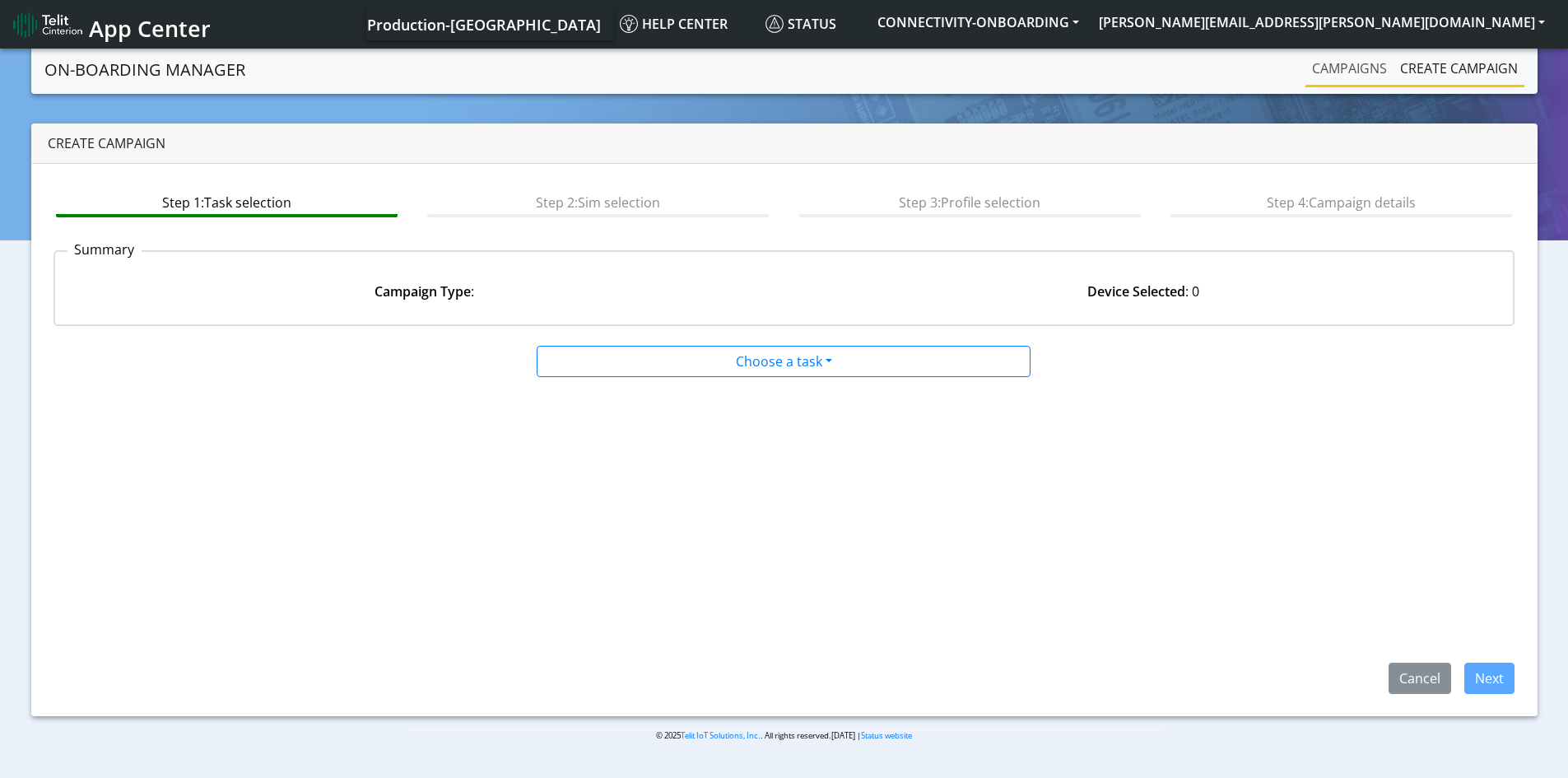
click at [1338, 67] on link "Campaigns" at bounding box center [1349, 68] width 88 height 33
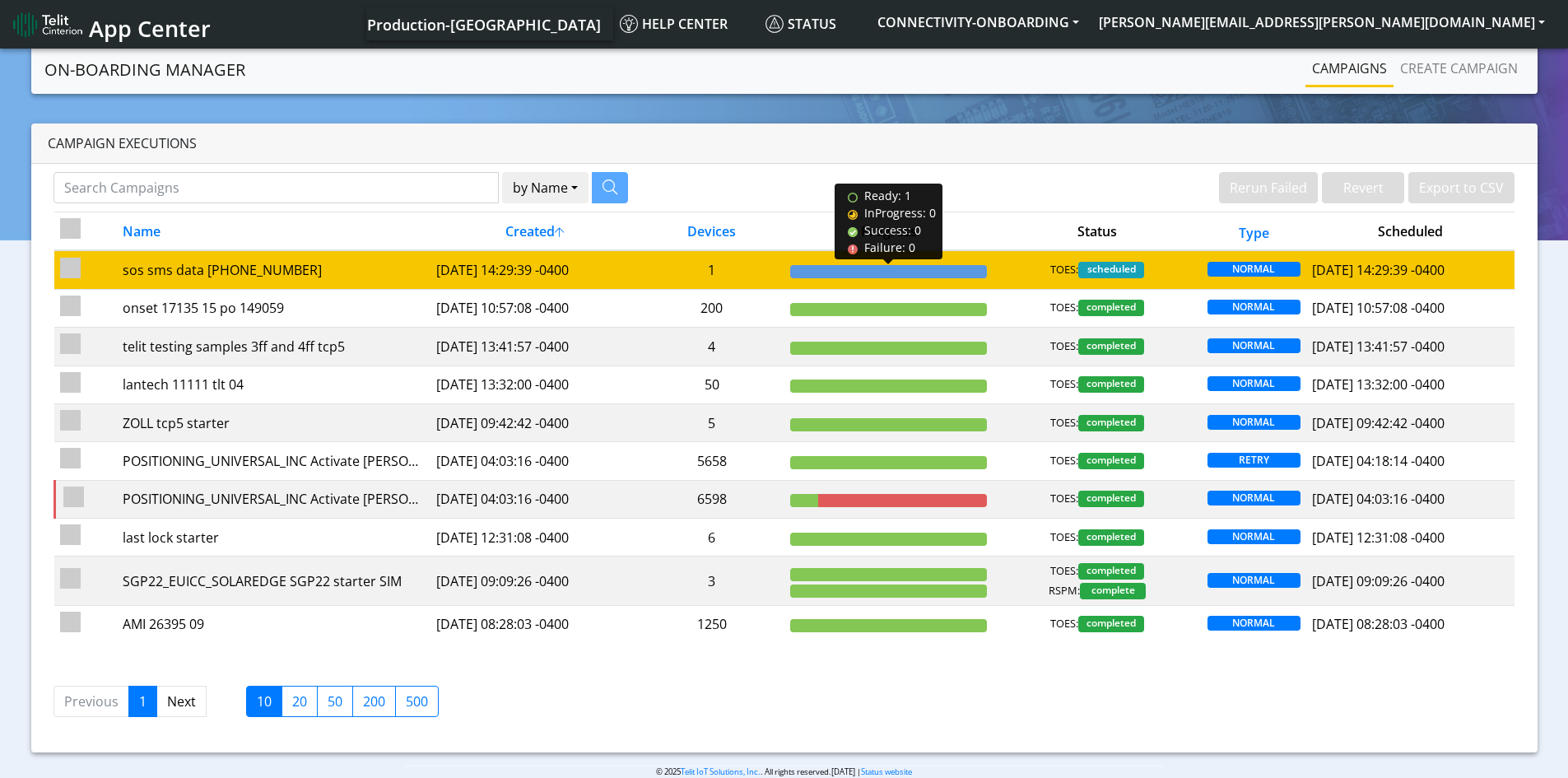
click at [917, 273] on div at bounding box center [888, 272] width 196 height 13
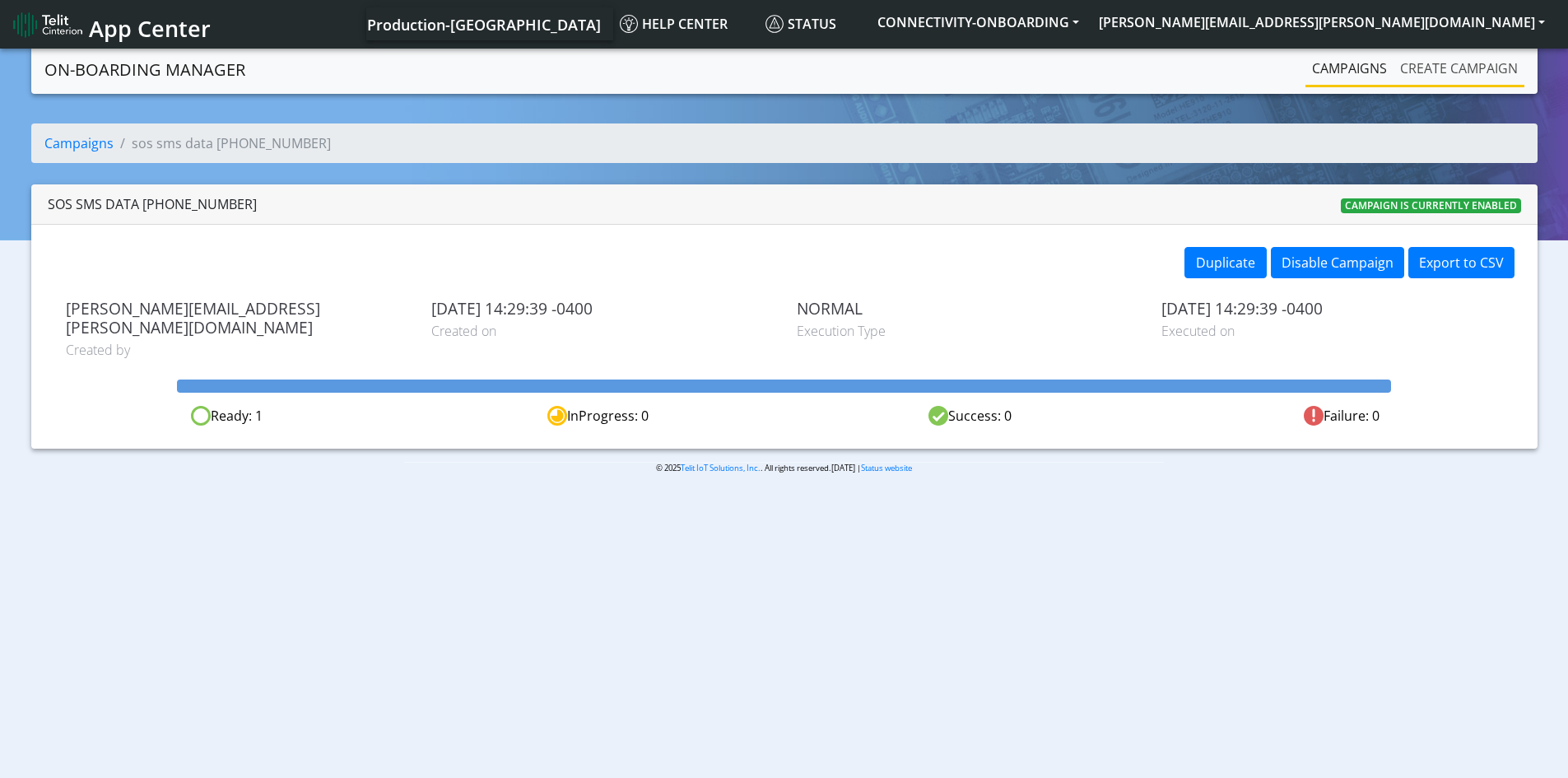
click at [1454, 59] on link "Create campaign" at bounding box center [1459, 68] width 131 height 33
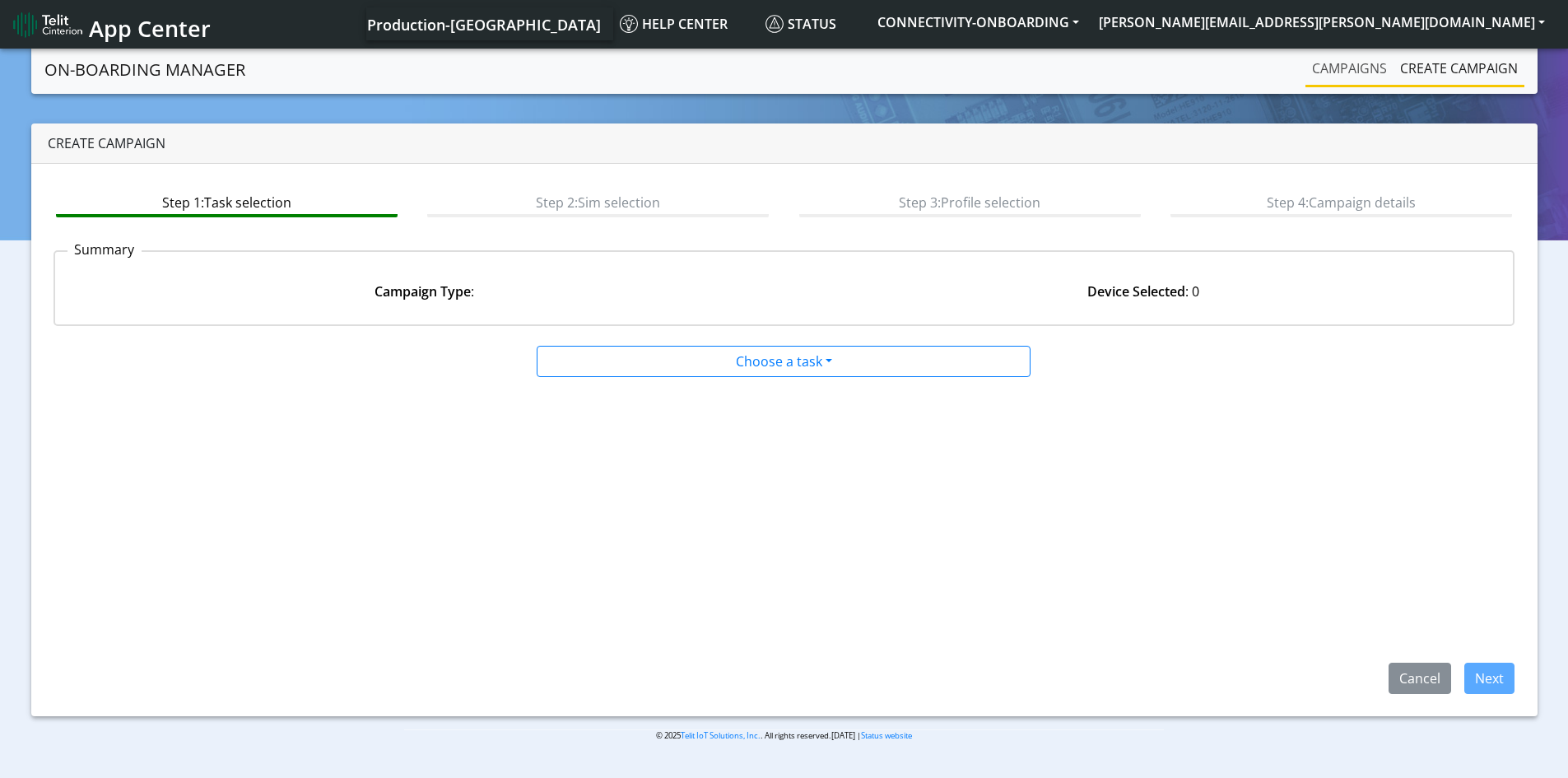
click at [1358, 75] on link "Campaigns" at bounding box center [1349, 68] width 88 height 33
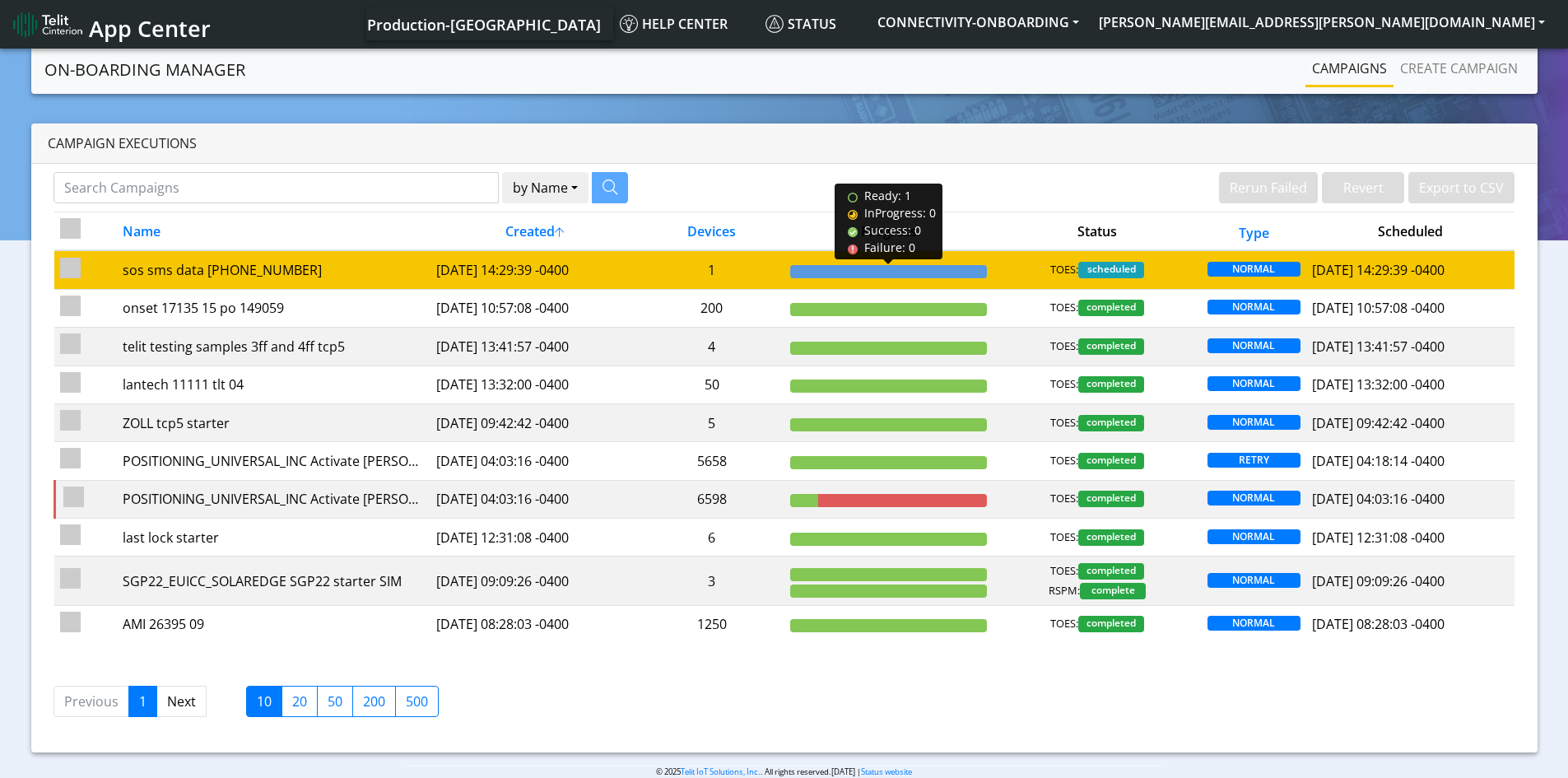
click at [907, 273] on div at bounding box center [888, 272] width 196 height 13
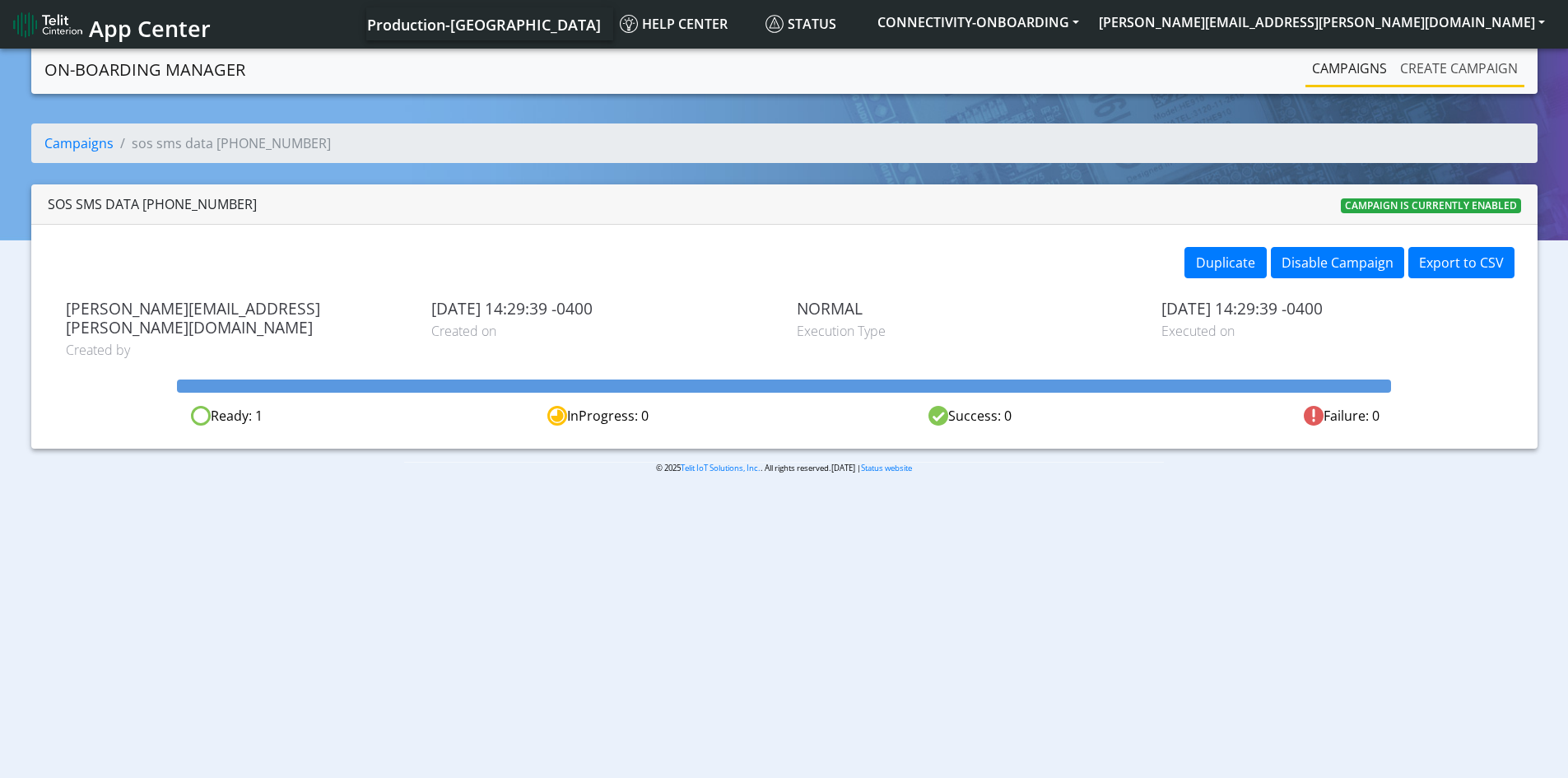
click at [1437, 73] on link "Create campaign" at bounding box center [1459, 68] width 131 height 33
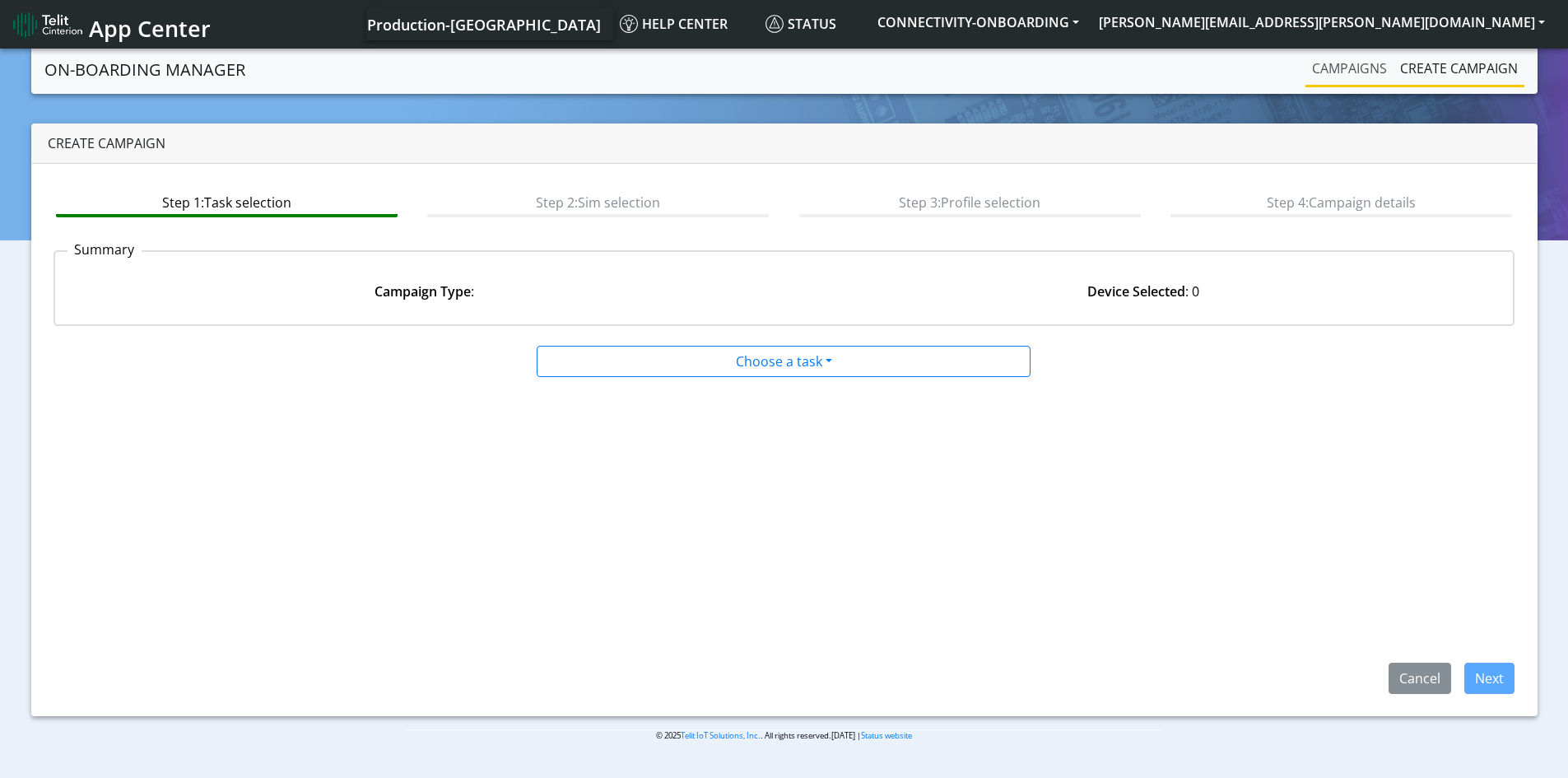
click at [1338, 66] on link "Campaigns" at bounding box center [1349, 68] width 88 height 33
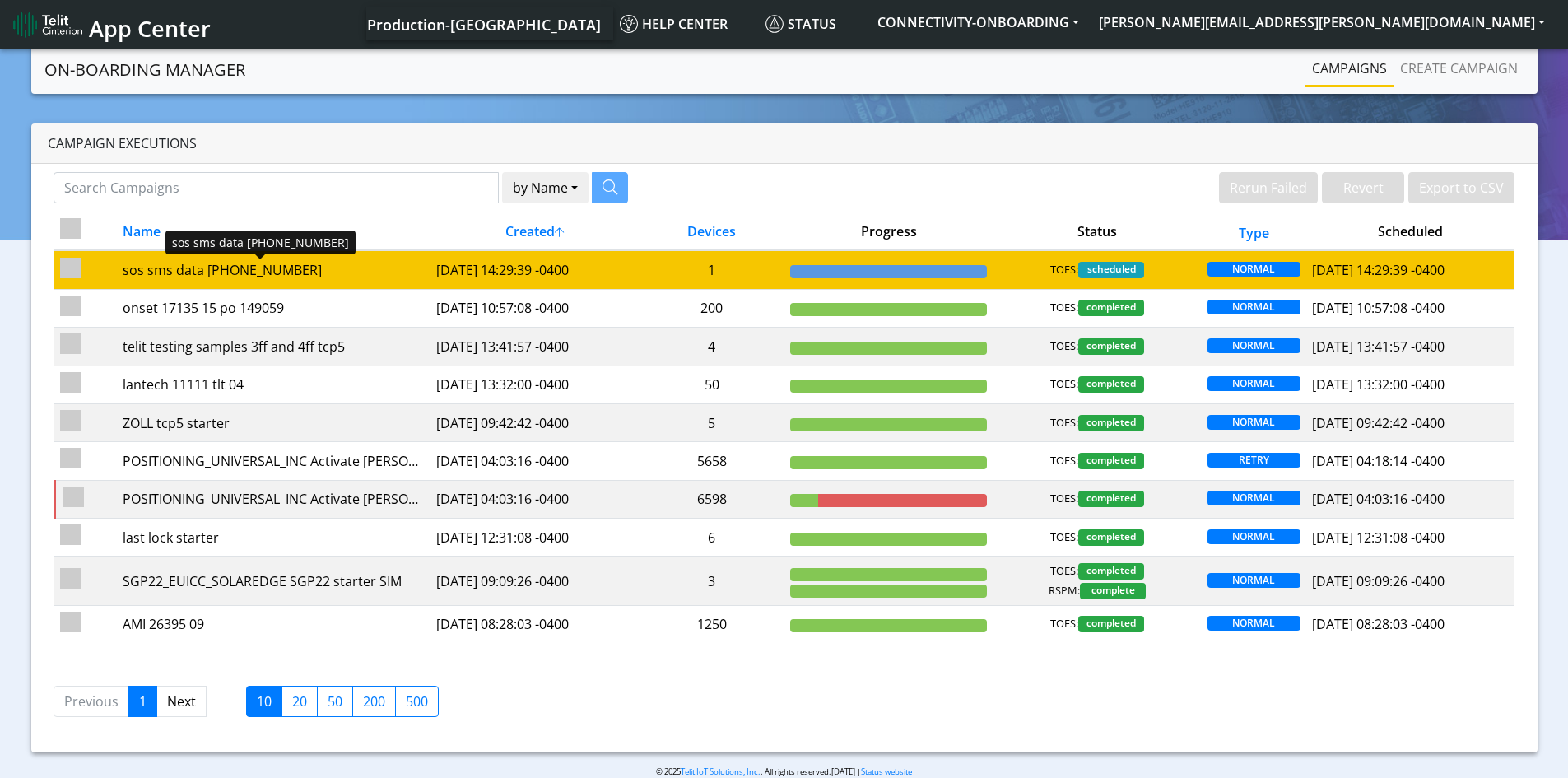
click at [288, 267] on div "sos sms data [PHONE_NUMBER]" at bounding box center [272, 270] width 301 height 20
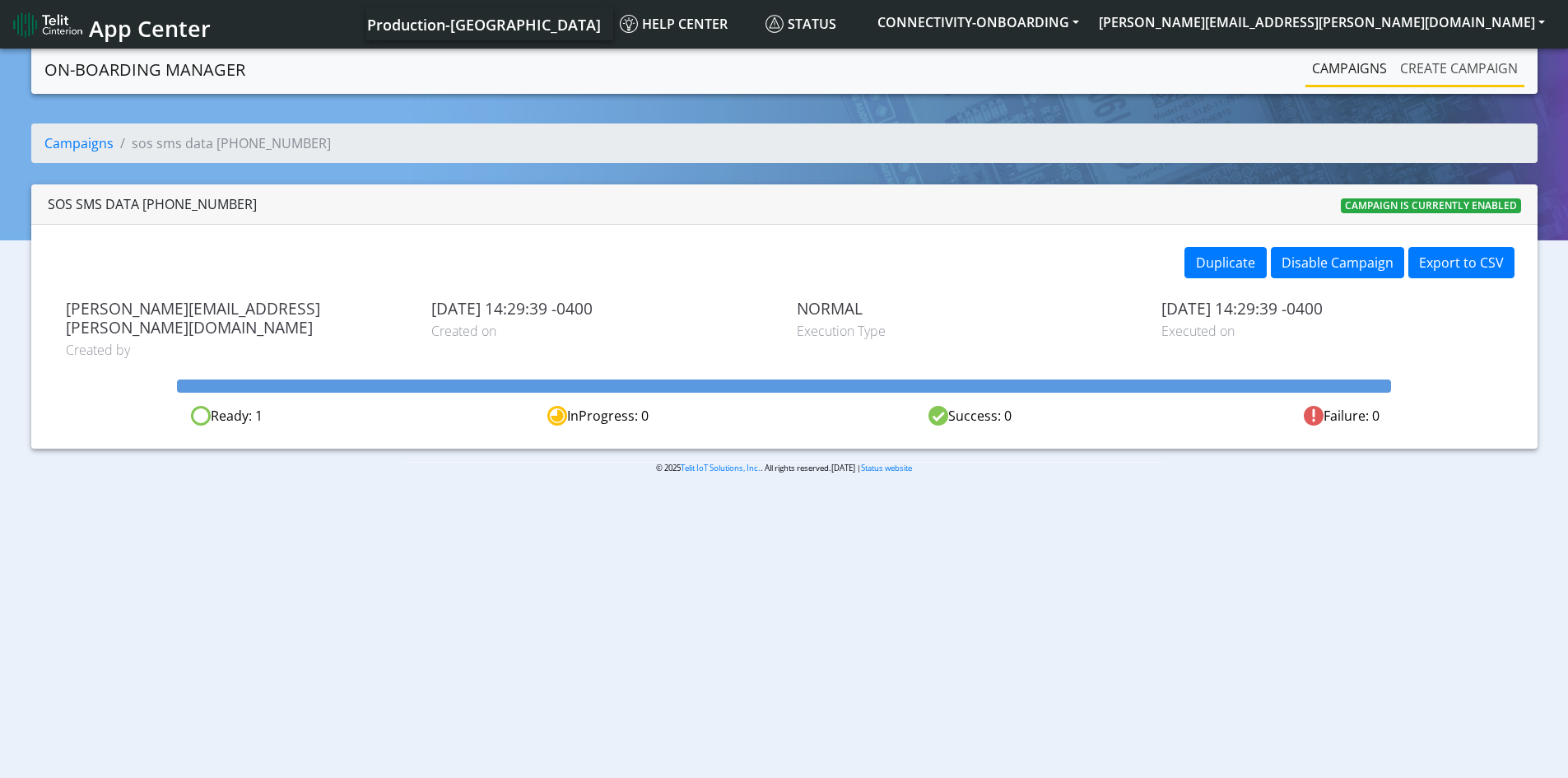
click at [1434, 62] on link "Create campaign" at bounding box center [1459, 68] width 131 height 33
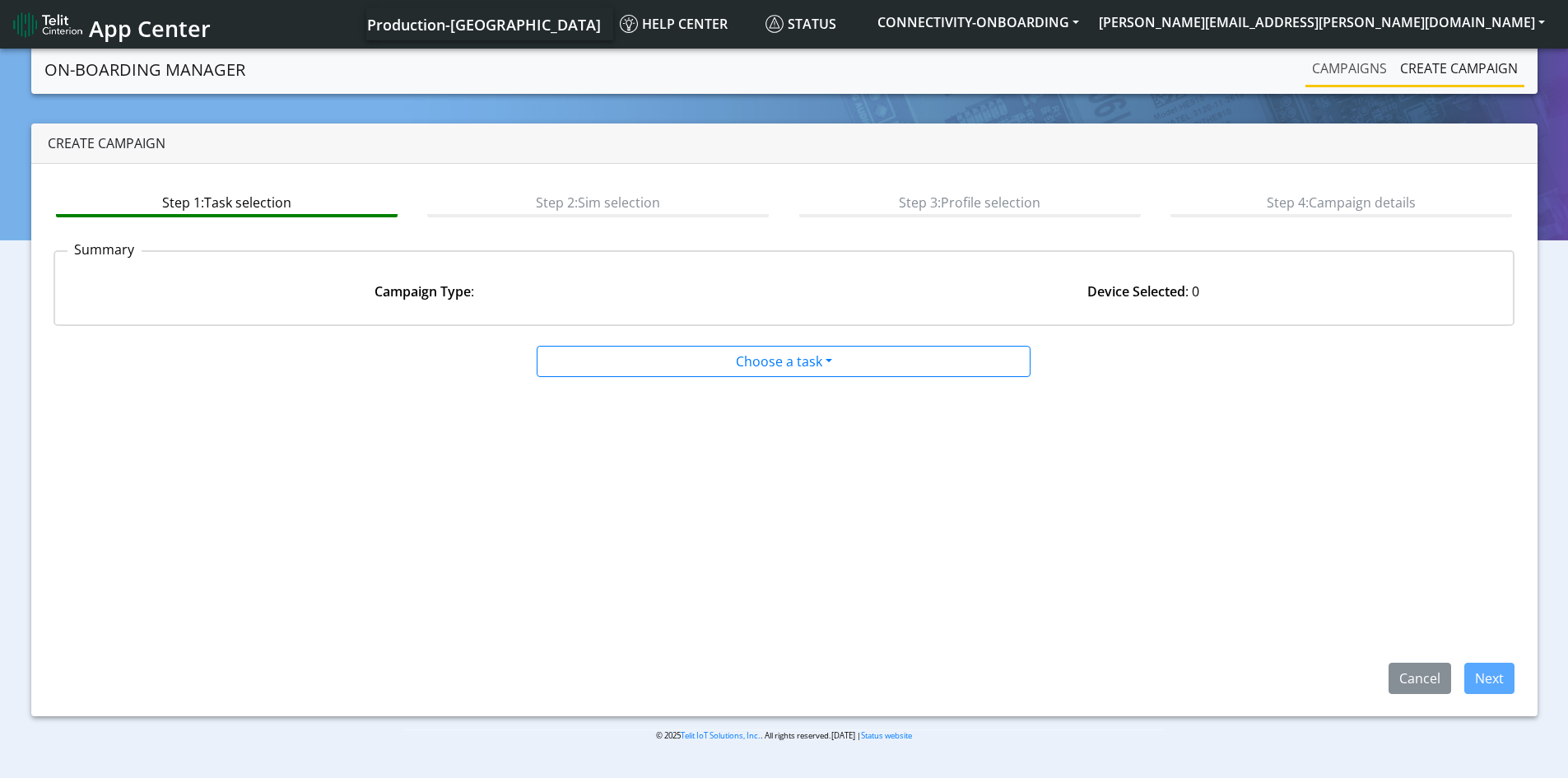
click at [1338, 72] on link "Campaigns" at bounding box center [1349, 68] width 88 height 33
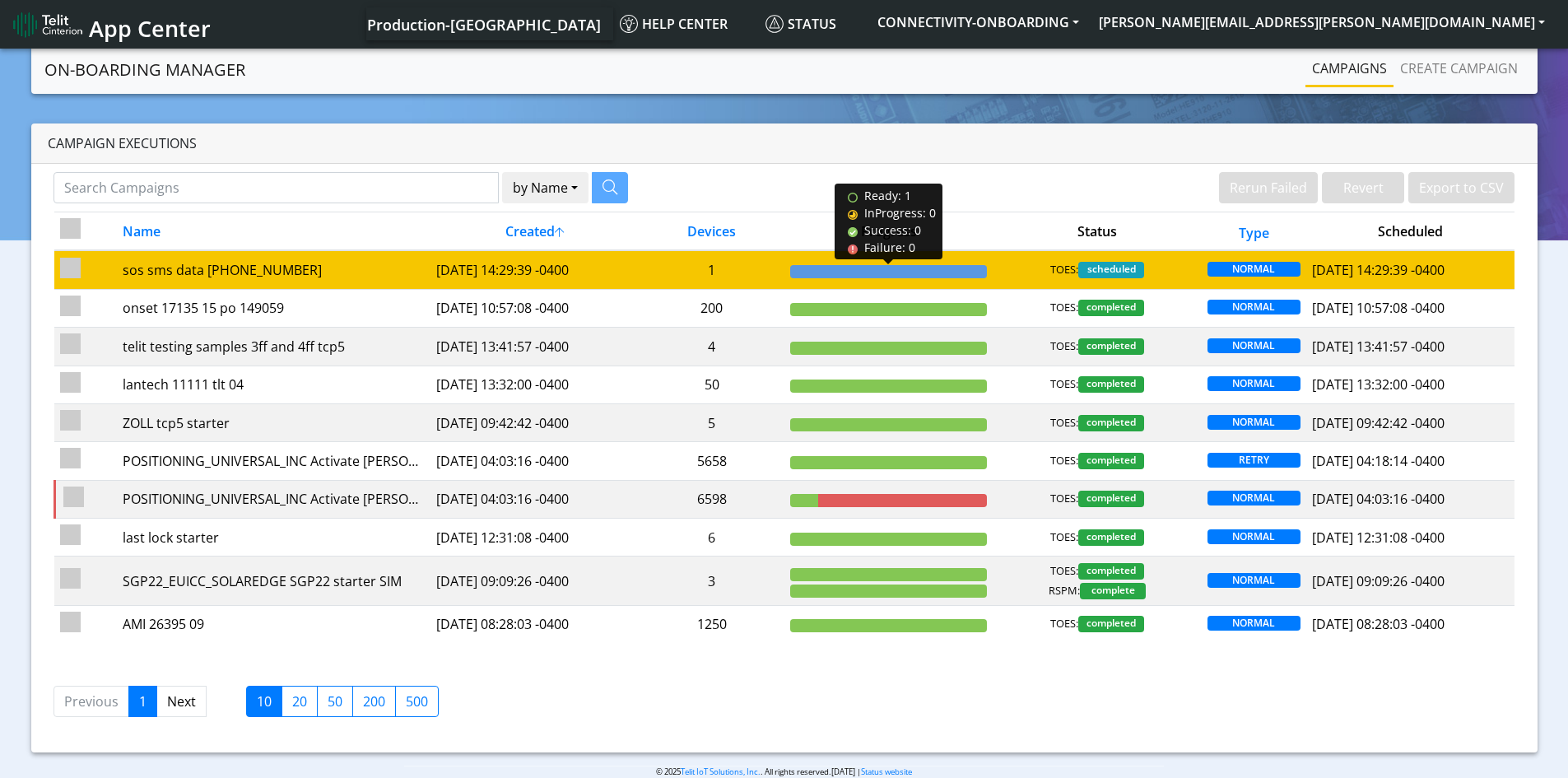
click at [961, 266] on div at bounding box center [888, 272] width 196 height 13
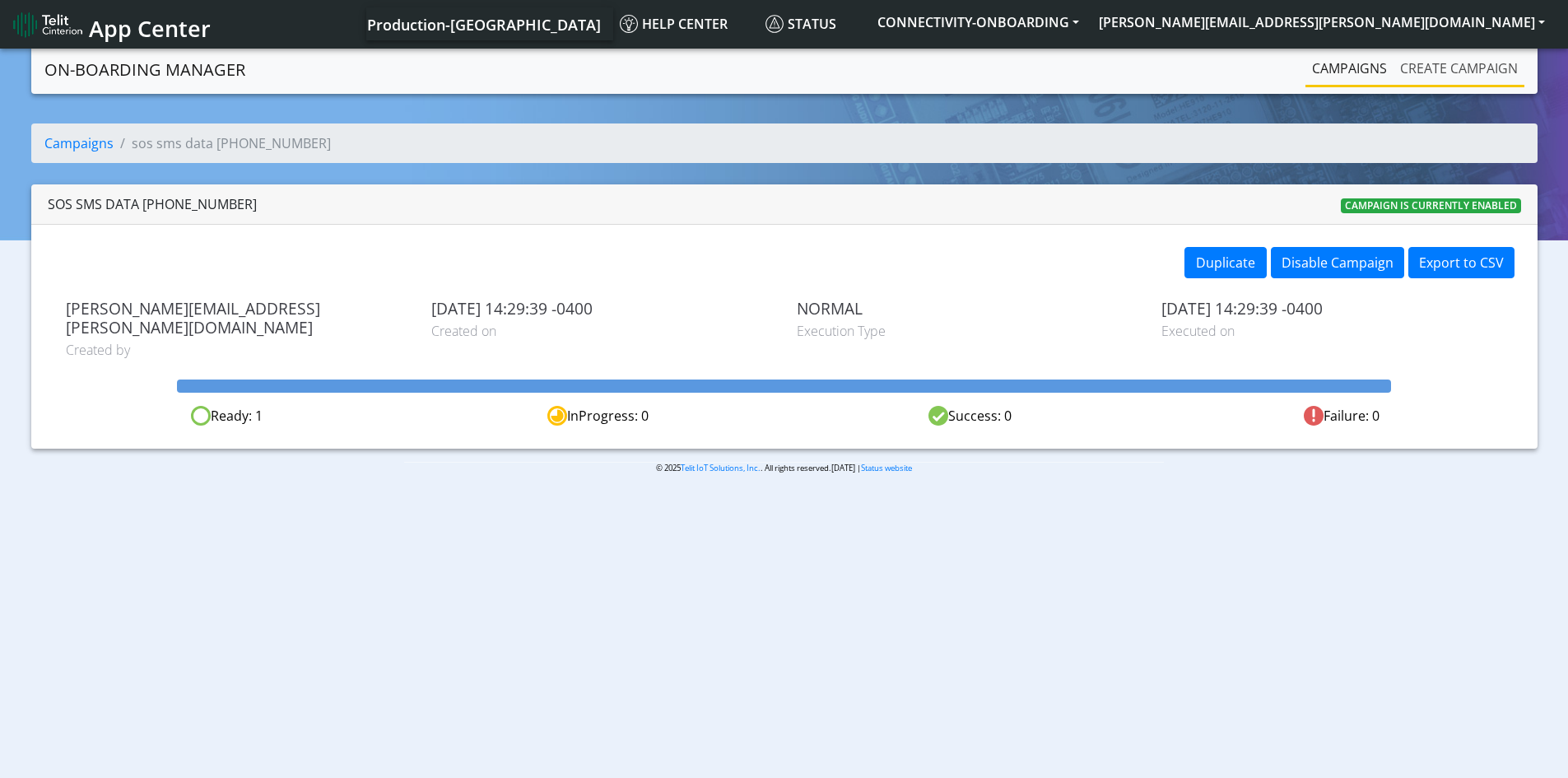
click at [1437, 75] on link "Create campaign" at bounding box center [1459, 68] width 131 height 33
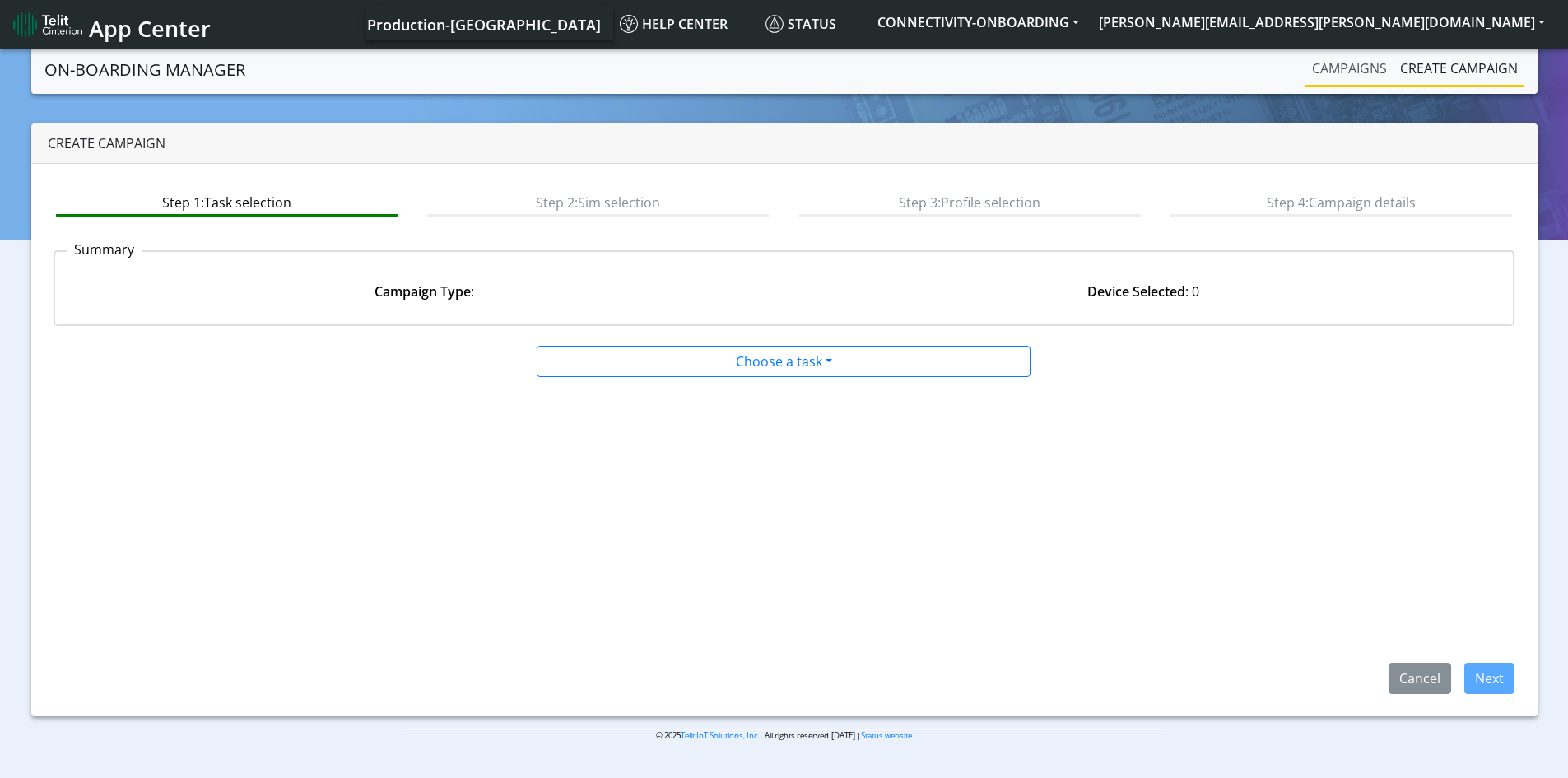
click at [1343, 73] on link "Campaigns" at bounding box center [1349, 68] width 88 height 33
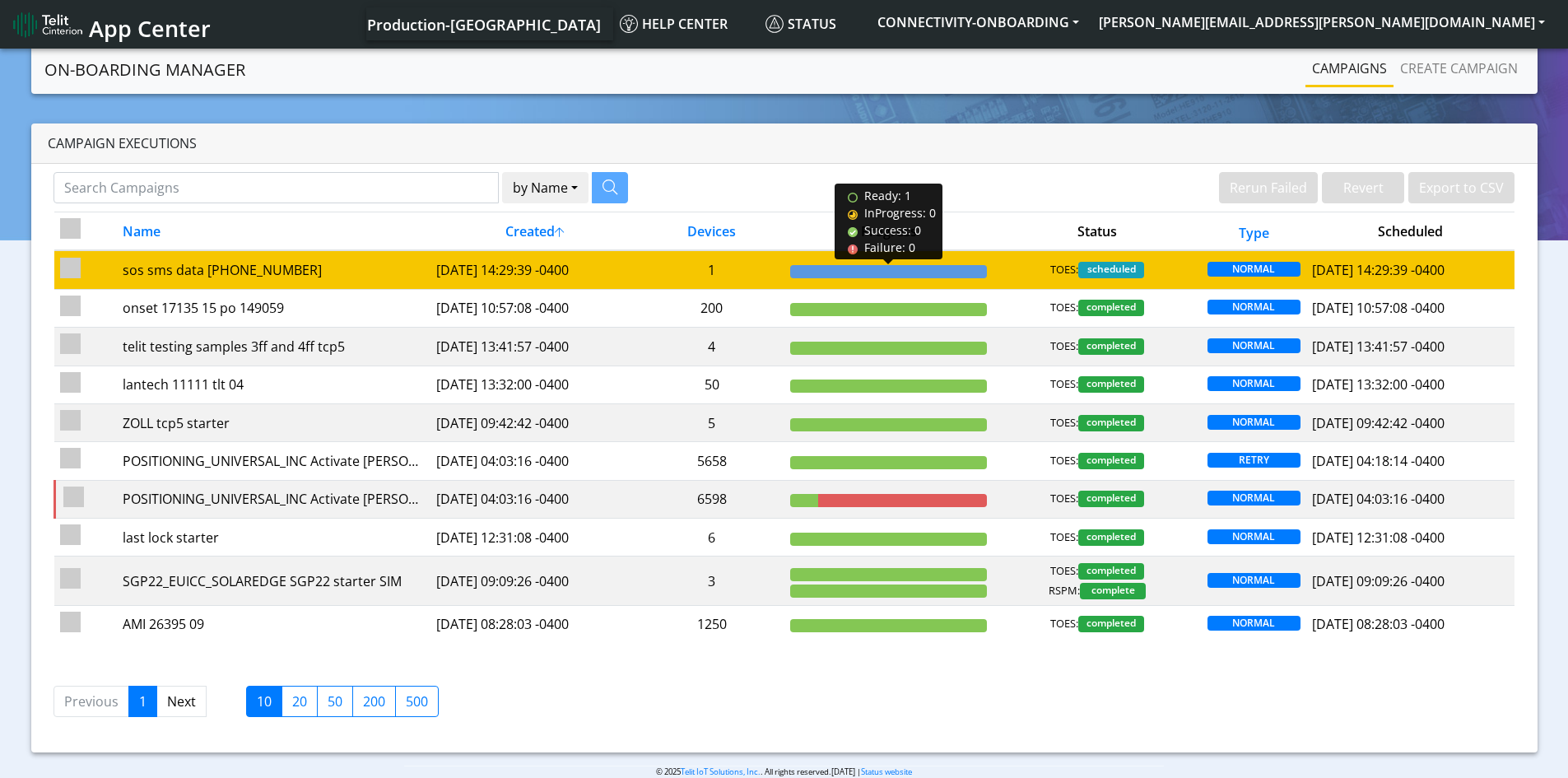
click at [970, 266] on div at bounding box center [888, 272] width 196 height 13
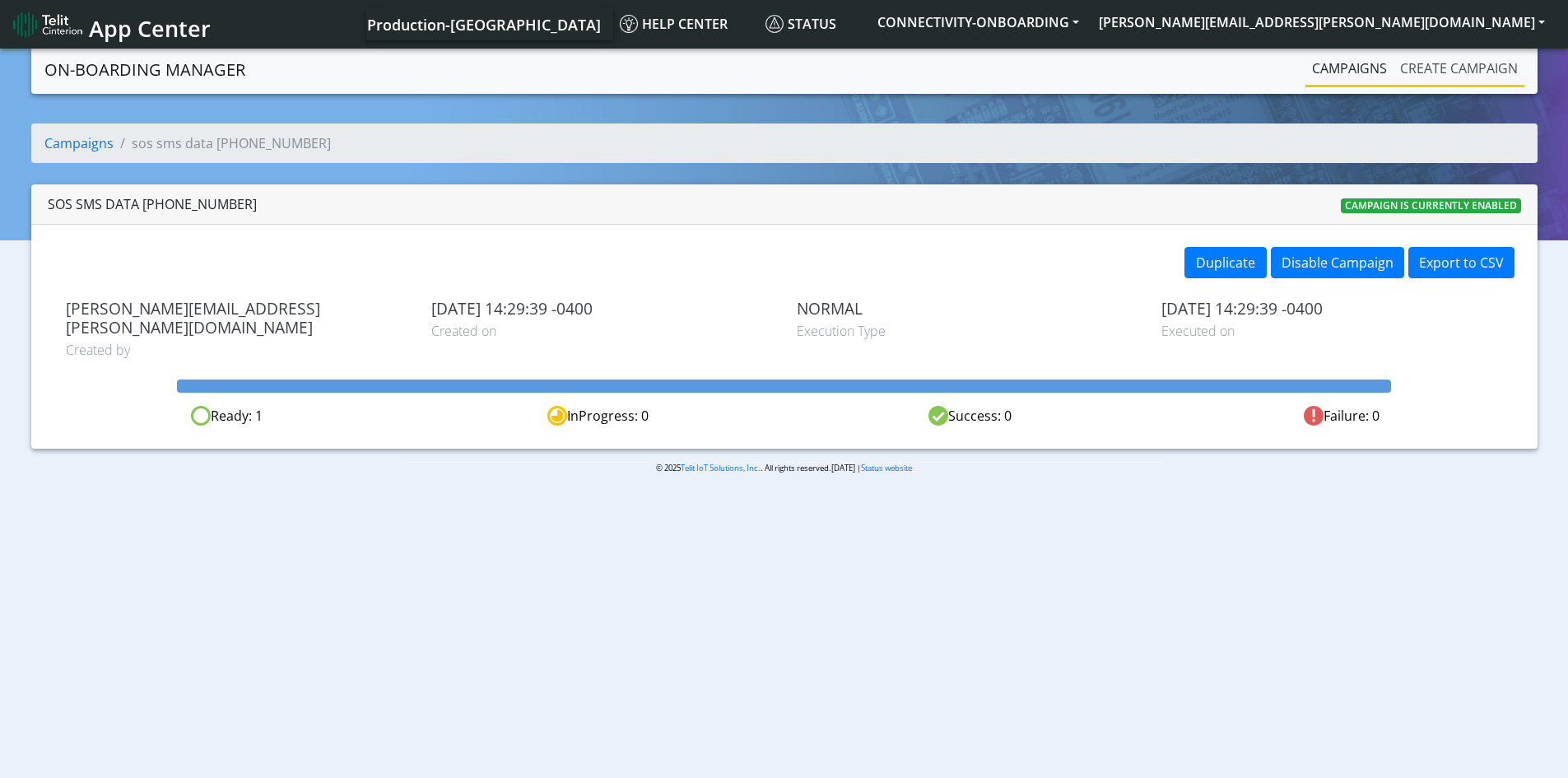
click at [1429, 59] on link "Create campaign" at bounding box center [1459, 68] width 131 height 33
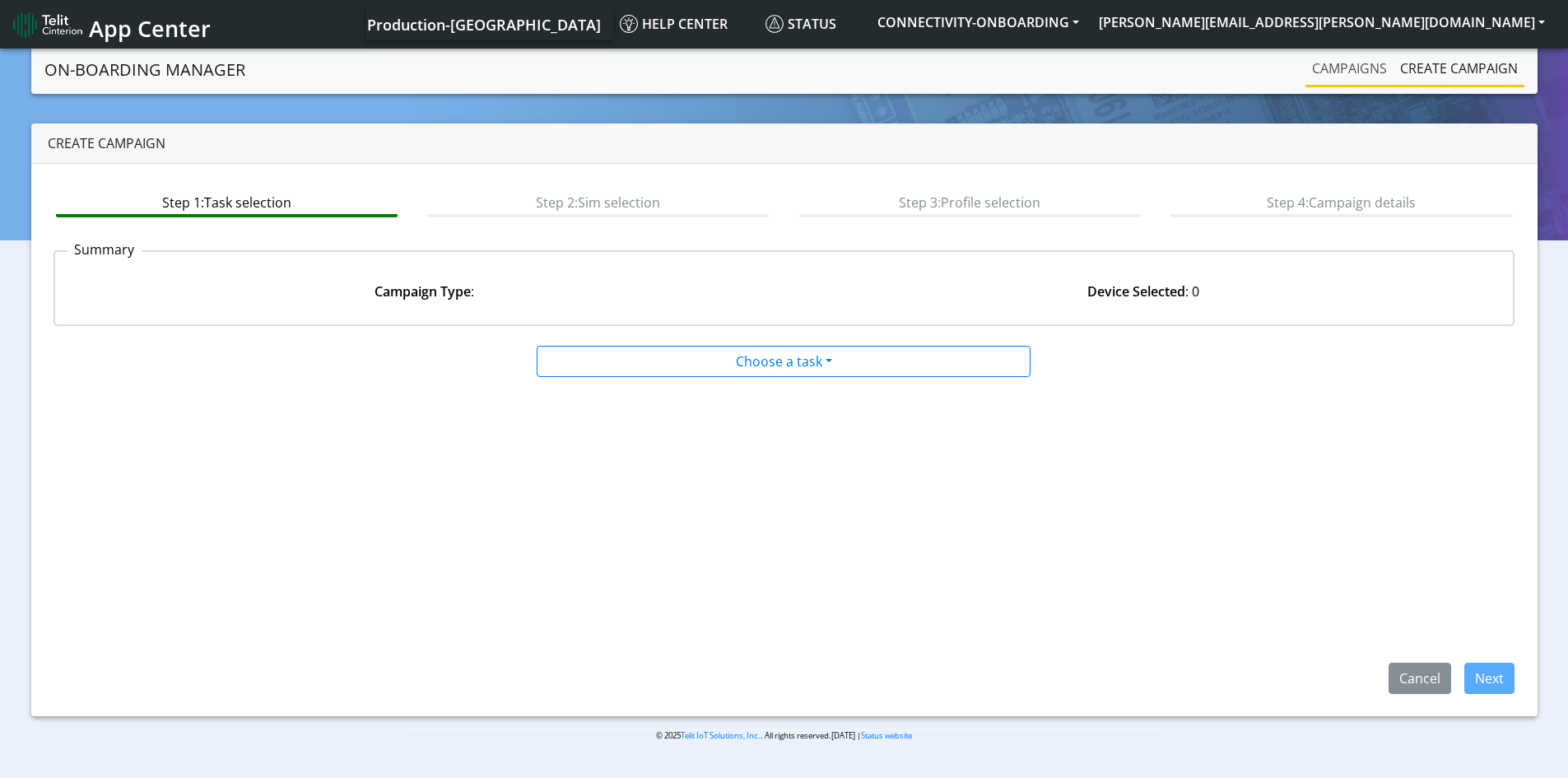
click at [1344, 72] on link "Campaigns" at bounding box center [1349, 68] width 88 height 33
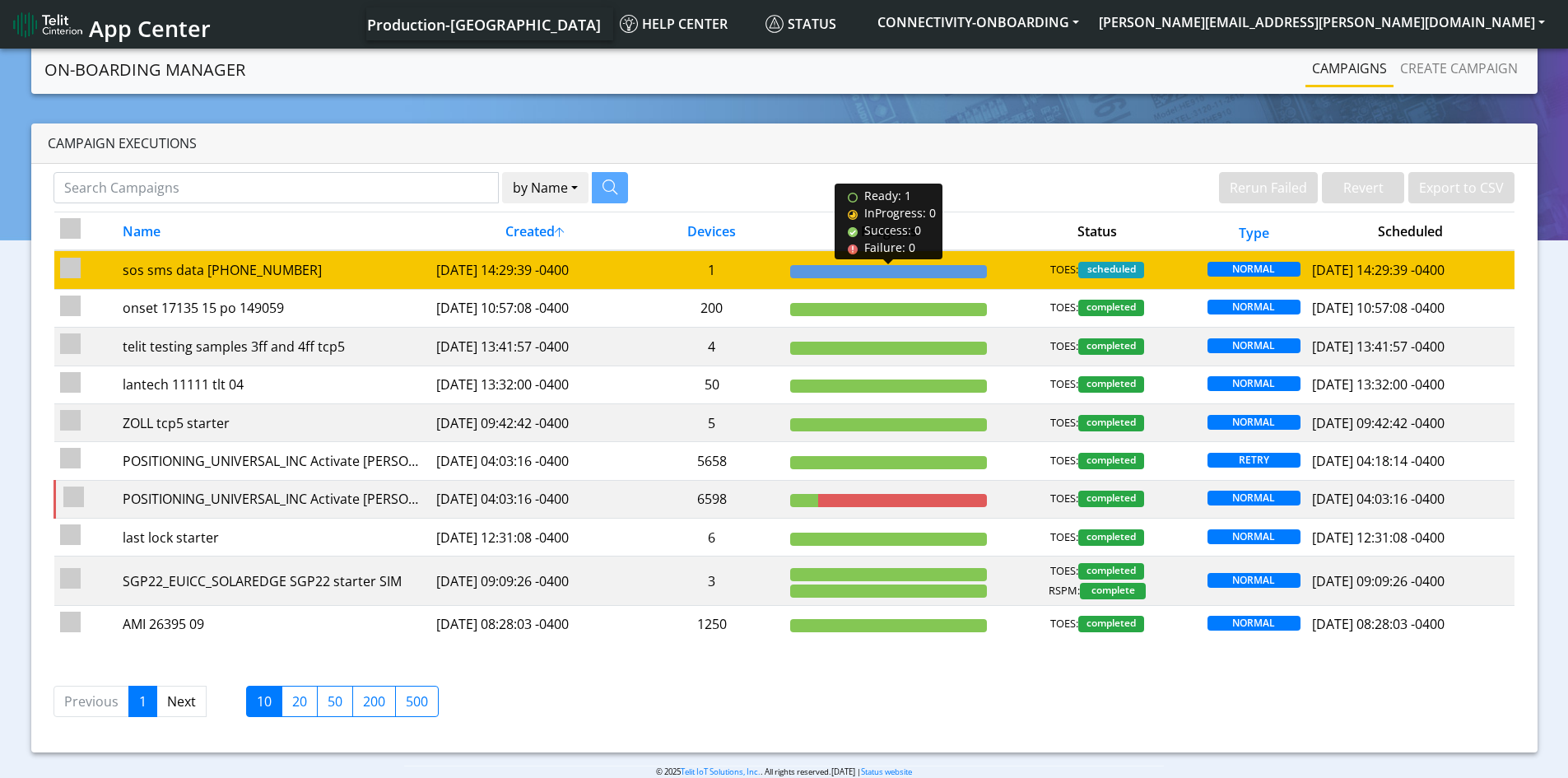
click at [893, 273] on div at bounding box center [888, 272] width 196 height 13
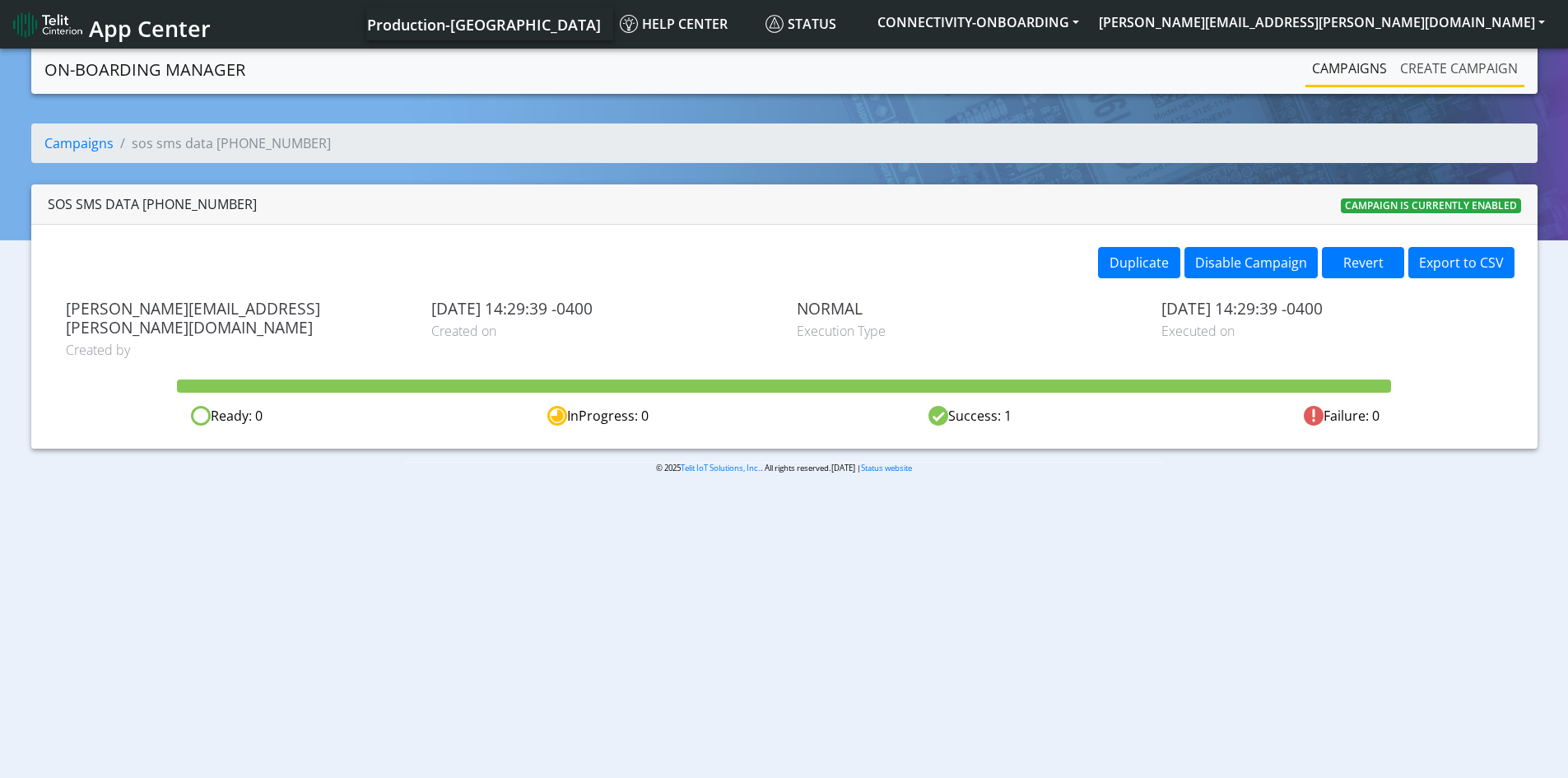
click at [1472, 56] on link "Create campaign" at bounding box center [1459, 68] width 131 height 33
